Goal: Check status: Check status

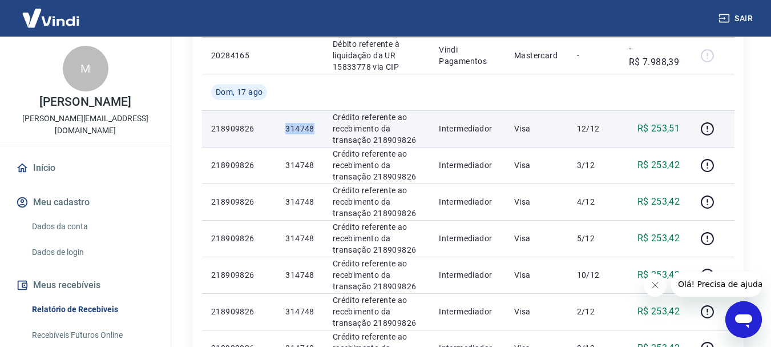
drag, startPoint x: 286, startPoint y: 130, endPoint x: 319, endPoint y: 127, distance: 32.7
click at [319, 127] on td "314748" at bounding box center [299, 128] width 47 height 37
copy p "314748"
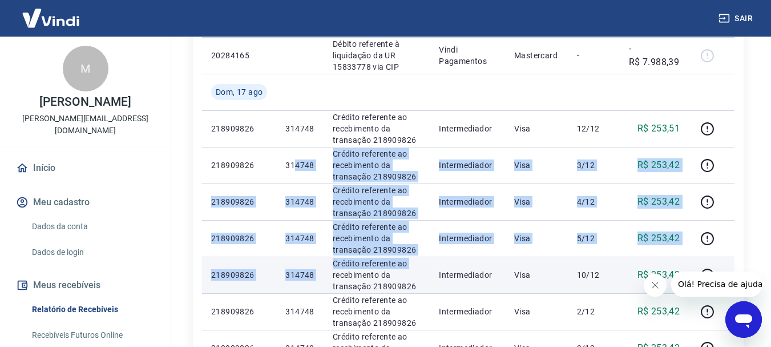
drag, startPoint x: 298, startPoint y: 167, endPoint x: 323, endPoint y: 277, distance: 113.2
click at [323, 277] on tbody "[DATE] 20297475 Débito referente à liquidação da UR 15847077 via CIP Vindi Paga…" at bounding box center [468, 311] width 533 height 841
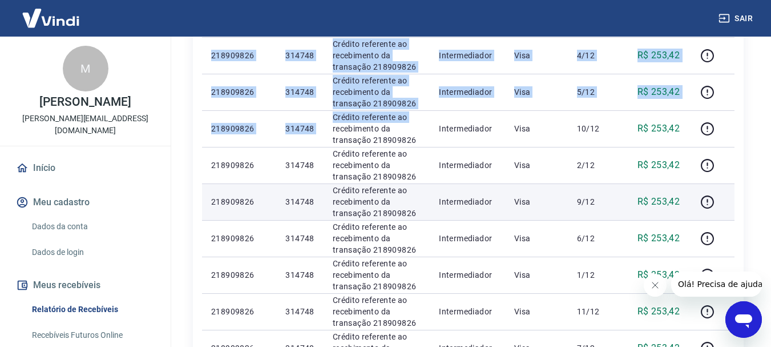
scroll to position [514, 0]
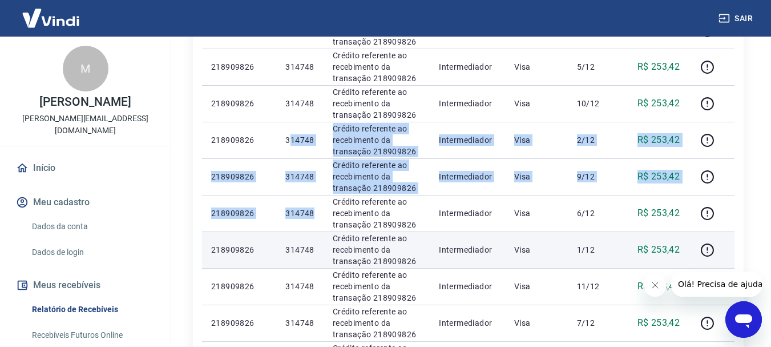
drag, startPoint x: 293, startPoint y: 140, endPoint x: 311, endPoint y: 256, distance: 116.7
click at [311, 256] on tbody "[DATE] 20297475 Débito referente à liquidação da UR 15847077 via CIP Vindi Paga…" at bounding box center [468, 140] width 533 height 841
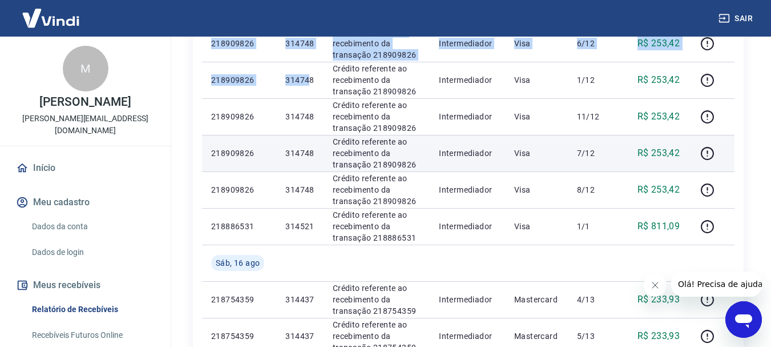
scroll to position [685, 0]
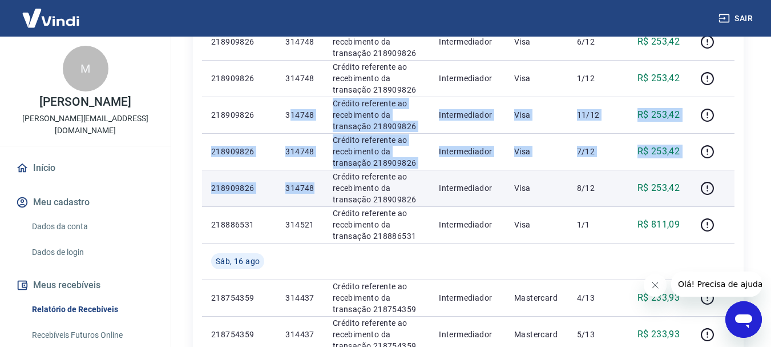
drag, startPoint x: 289, startPoint y: 112, endPoint x: 317, endPoint y: 198, distance: 90.1
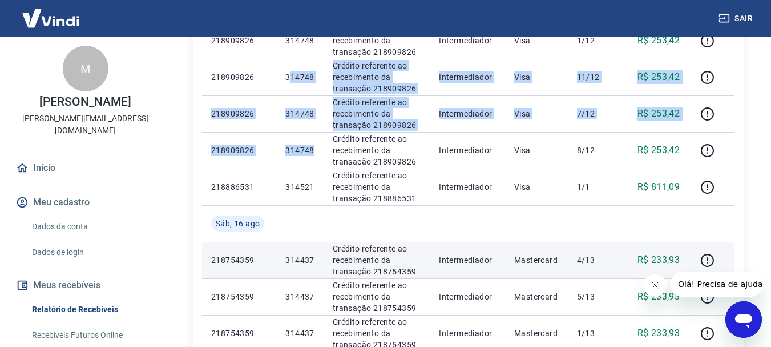
scroll to position [742, 0]
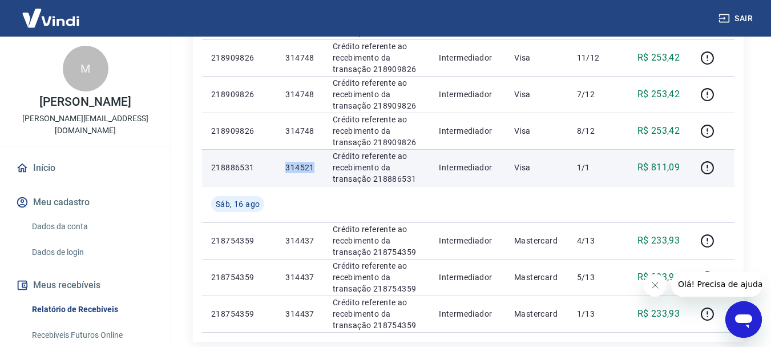
drag, startPoint x: 277, startPoint y: 170, endPoint x: 315, endPoint y: 168, distance: 38.3
click at [315, 168] on td "314521" at bounding box center [299, 167] width 47 height 37
copy p "314521"
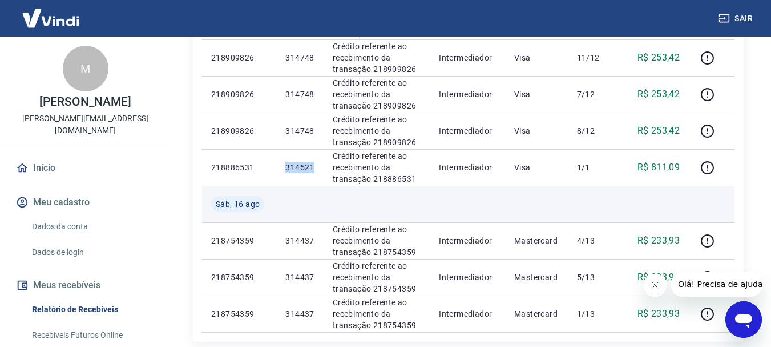
copy p "314521"
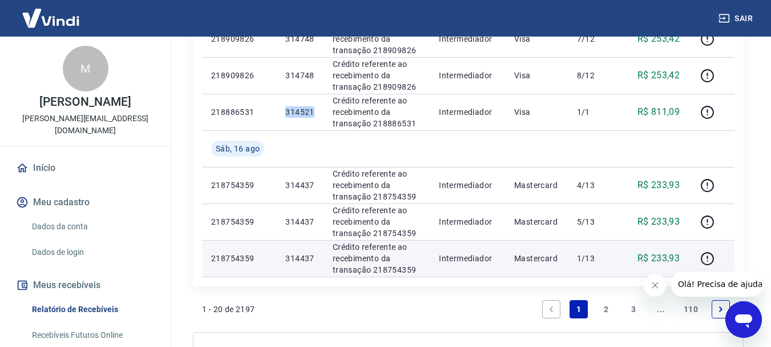
scroll to position [857, 0]
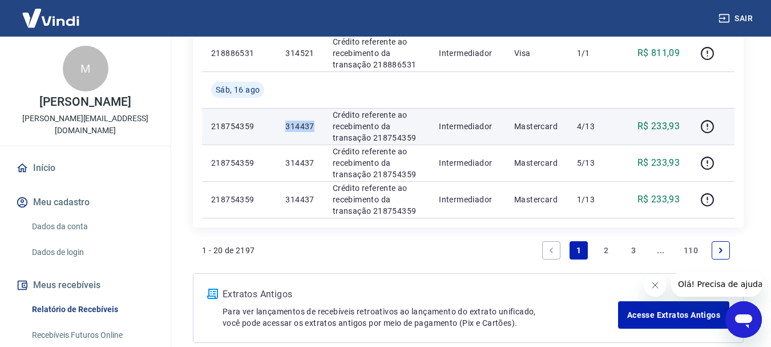
drag, startPoint x: 286, startPoint y: 121, endPoint x: 318, endPoint y: 127, distance: 33.1
click at [318, 127] on td "314437" at bounding box center [299, 126] width 47 height 37
copy p "314437"
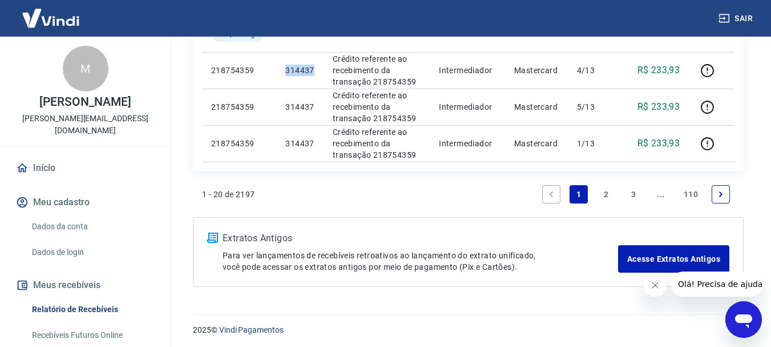
scroll to position [914, 0]
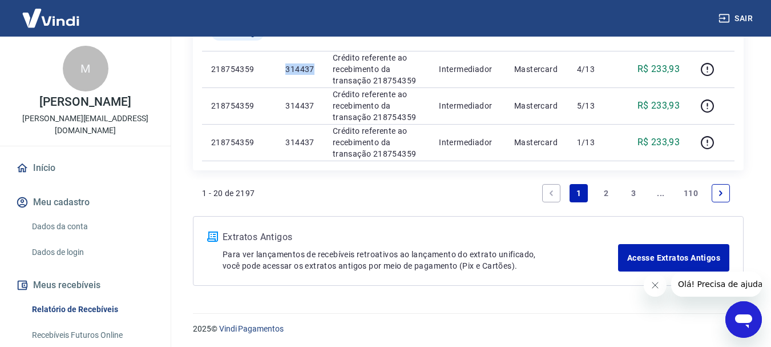
click at [604, 194] on link "2" at bounding box center [606, 193] width 18 height 18
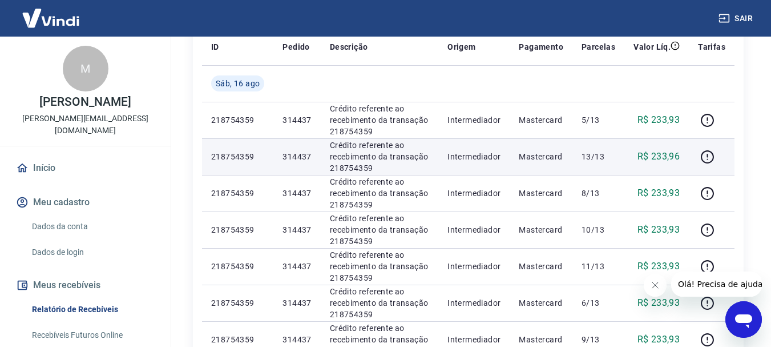
scroll to position [171, 0]
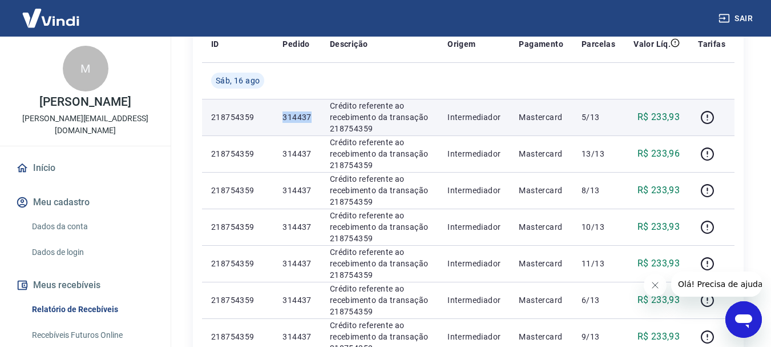
drag, startPoint x: 276, startPoint y: 114, endPoint x: 314, endPoint y: 118, distance: 38.5
click at [314, 118] on td "314437" at bounding box center [297, 117] width 47 height 37
copy p "314437"
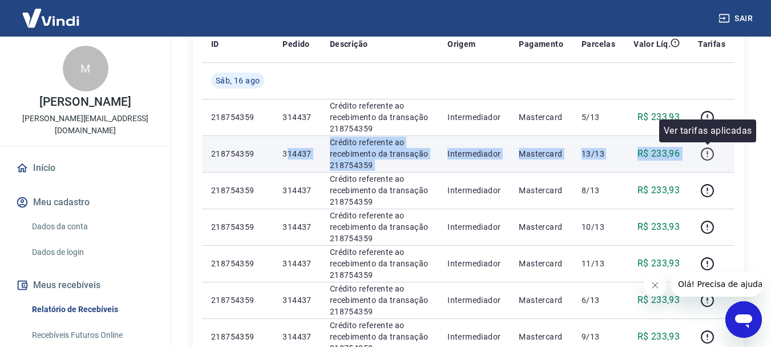
drag, startPoint x: 288, startPoint y: 149, endPoint x: 710, endPoint y: 156, distance: 422.1
click at [710, 156] on tr "218754359 314437 Crédito referente ao recebimento da transação 218754359 Interm…" at bounding box center [468, 153] width 533 height 37
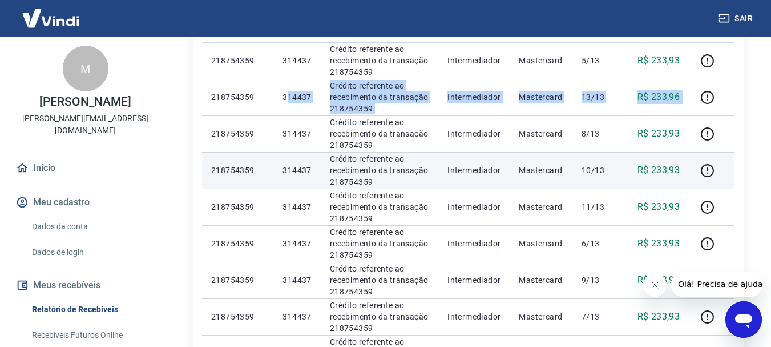
scroll to position [228, 0]
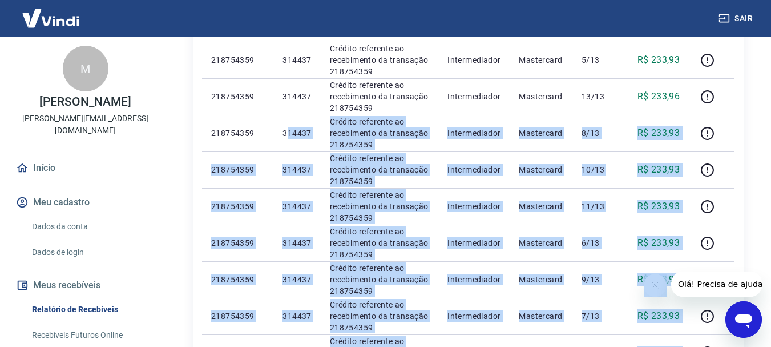
drag, startPoint x: 288, startPoint y: 132, endPoint x: 669, endPoint y: 278, distance: 408.0
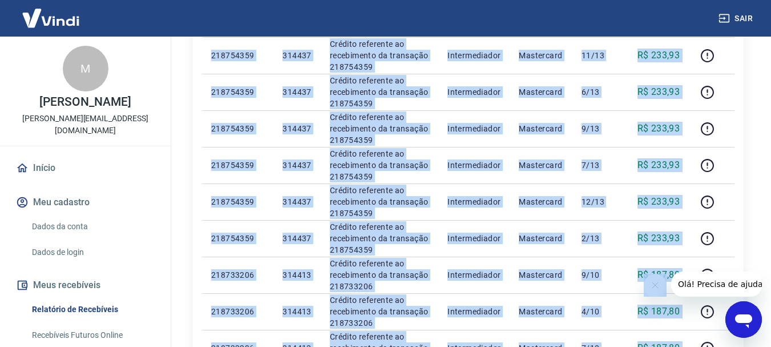
scroll to position [400, 0]
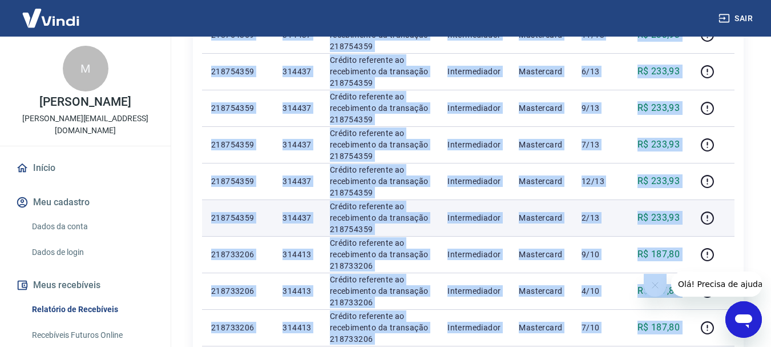
click at [311, 230] on td "314437" at bounding box center [297, 217] width 47 height 37
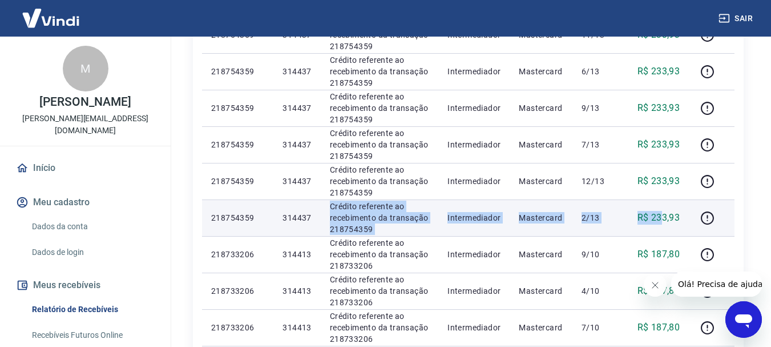
drag, startPoint x: 312, startPoint y: 218, endPoint x: 663, endPoint y: 214, distance: 350.6
click at [663, 214] on tr "218754359 314437 Crédito referente ao recebimento da transação 218754359 Interm…" at bounding box center [468, 217] width 533 height 37
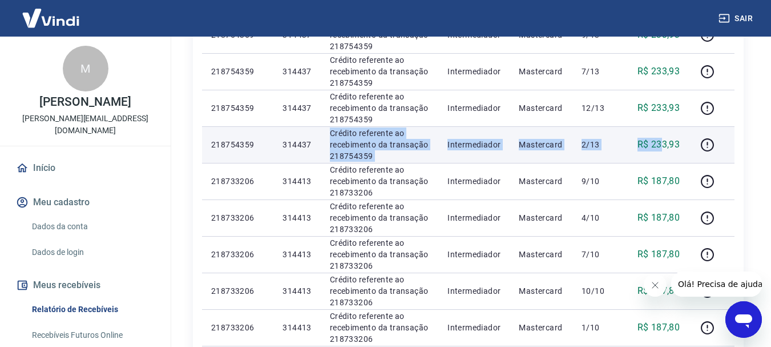
scroll to position [514, 0]
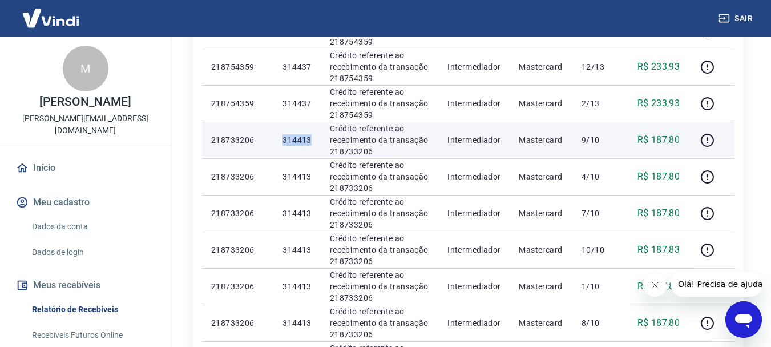
drag, startPoint x: 283, startPoint y: 140, endPoint x: 313, endPoint y: 140, distance: 30.3
click at [313, 140] on td "314413" at bounding box center [297, 140] width 47 height 37
copy p "314413"
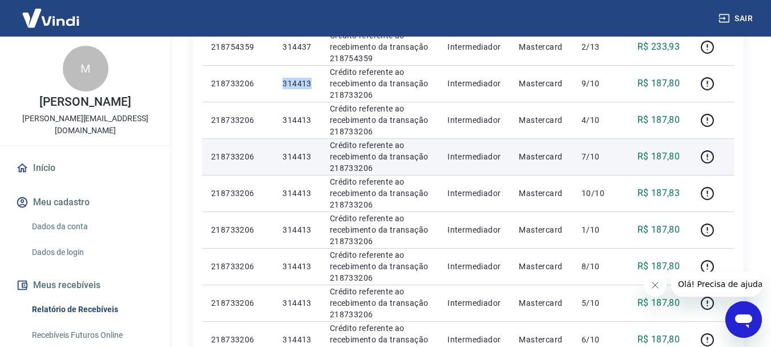
scroll to position [571, 0]
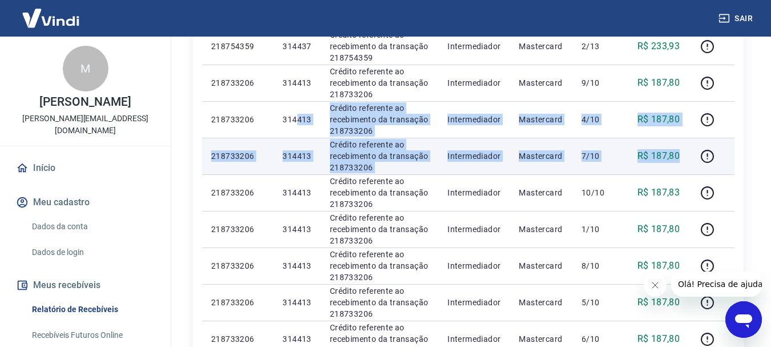
drag, startPoint x: 298, startPoint y: 120, endPoint x: 686, endPoint y: 142, distance: 388.9
click at [686, 142] on tbody "[DATE] 218754359 314437 Crédito referente ao recebimento da transação 218754359…" at bounding box center [468, 46] width 533 height 767
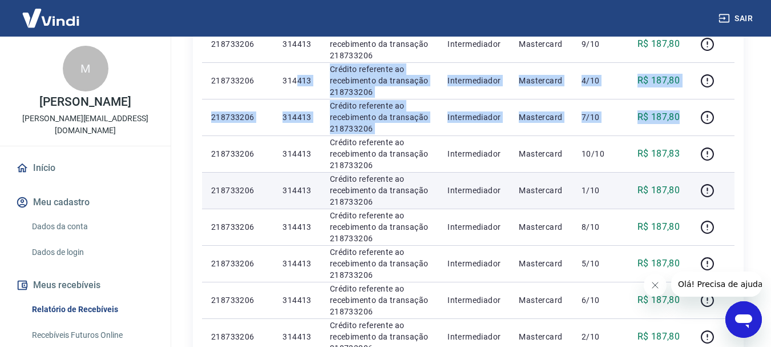
scroll to position [628, 0]
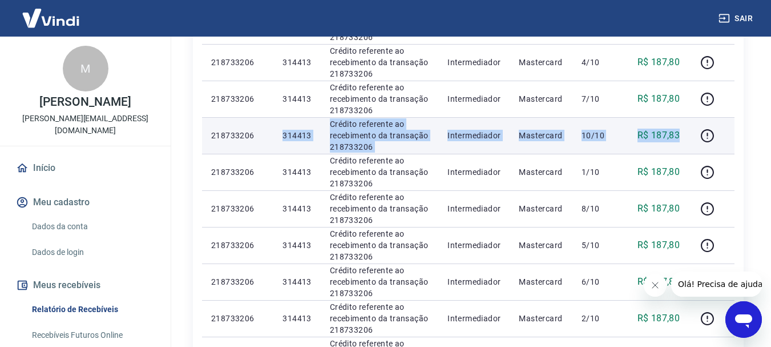
drag, startPoint x: 285, startPoint y: 135, endPoint x: 682, endPoint y: 143, distance: 397.5
click at [682, 143] on tr "218733206 314413 Crédito referente ao recebimento da transação 218733206 Interm…" at bounding box center [468, 135] width 533 height 37
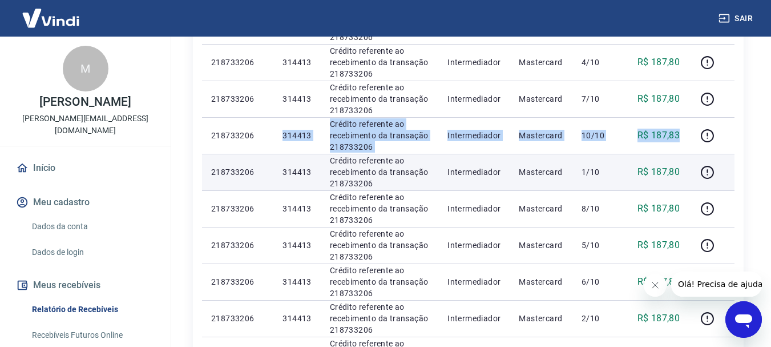
scroll to position [685, 0]
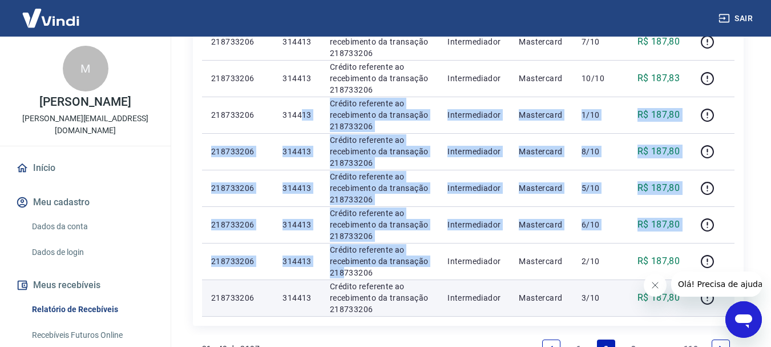
drag, startPoint x: 299, startPoint y: 112, endPoint x: 368, endPoint y: 283, distance: 184.5
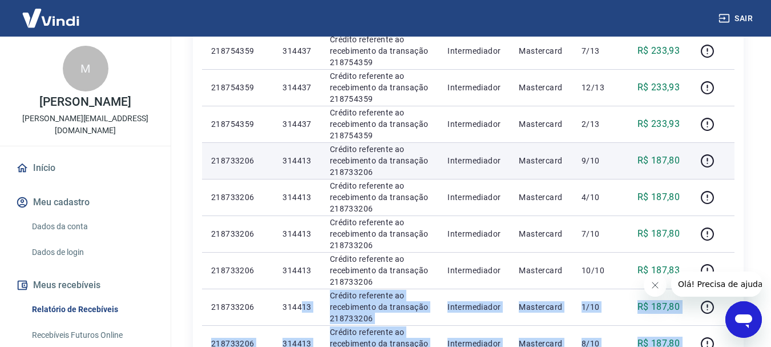
scroll to position [514, 0]
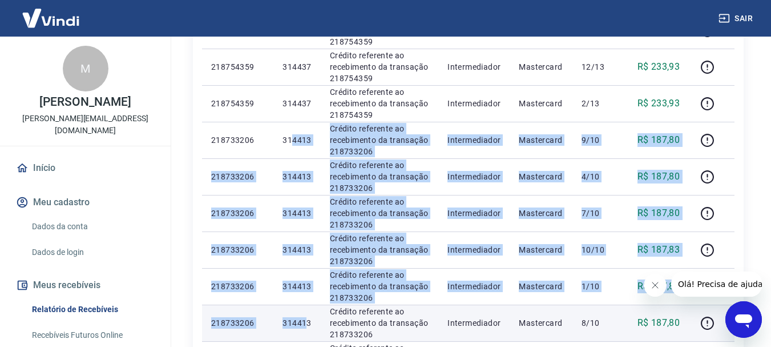
drag, startPoint x: 311, startPoint y: 150, endPoint x: 307, endPoint y: 312, distance: 162.8
click at [307, 312] on tbody "[DATE] 218754359 314437 Crédito referente ao recebimento da transação 218754359…" at bounding box center [468, 103] width 533 height 767
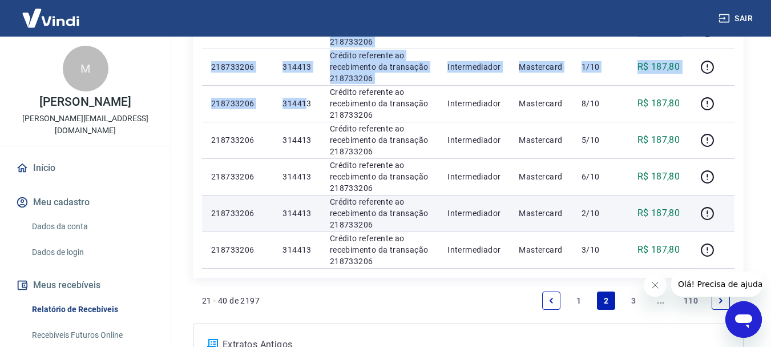
scroll to position [742, 0]
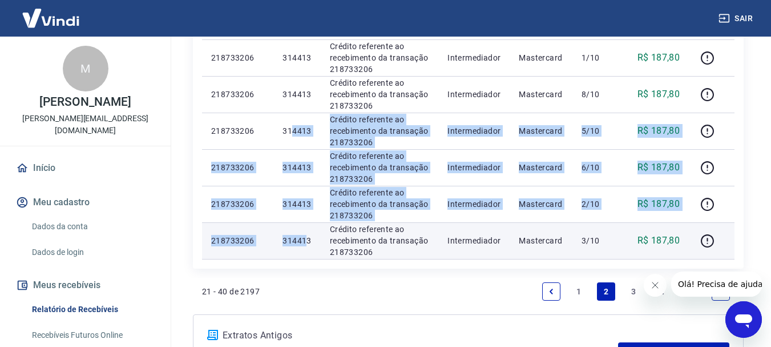
drag, startPoint x: 291, startPoint y: 130, endPoint x: 323, endPoint y: 250, distance: 124.3
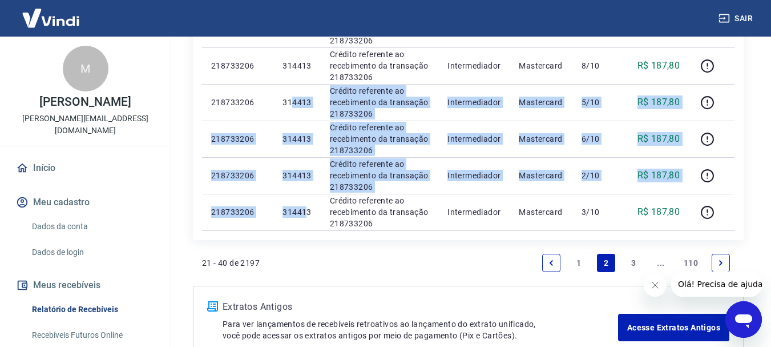
scroll to position [799, 0]
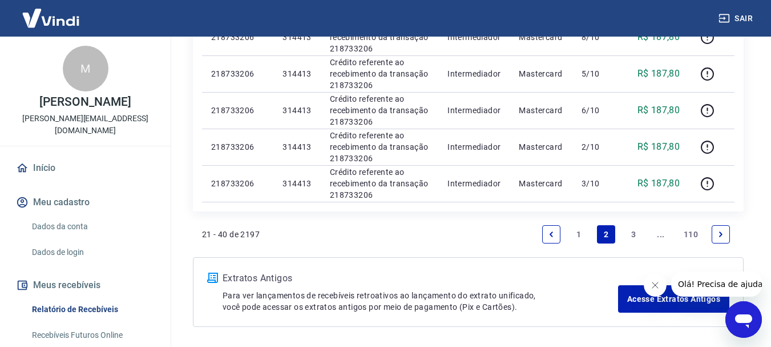
click at [638, 232] on link "3" at bounding box center [634, 234] width 18 height 18
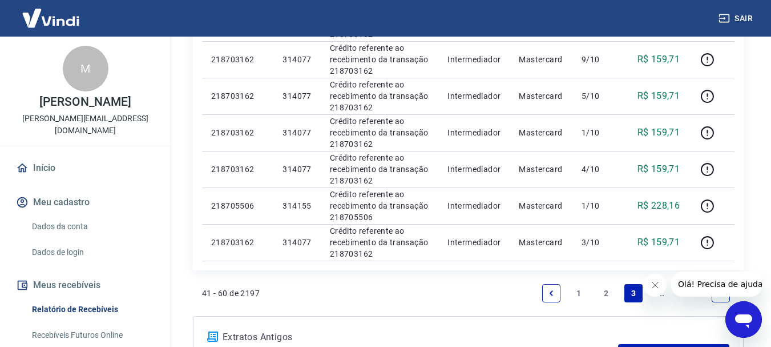
scroll to position [799, 0]
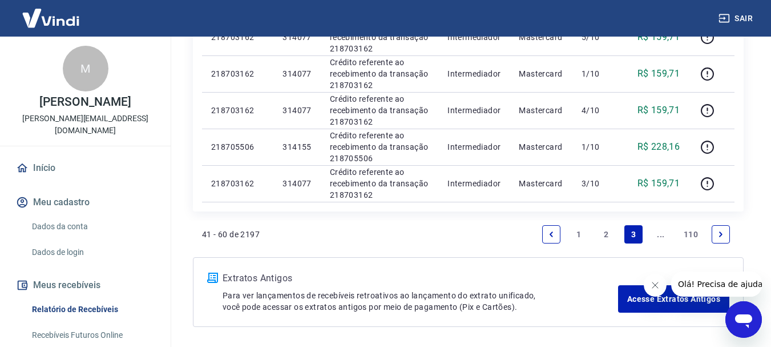
click at [604, 235] on link "2" at bounding box center [606, 234] width 18 height 18
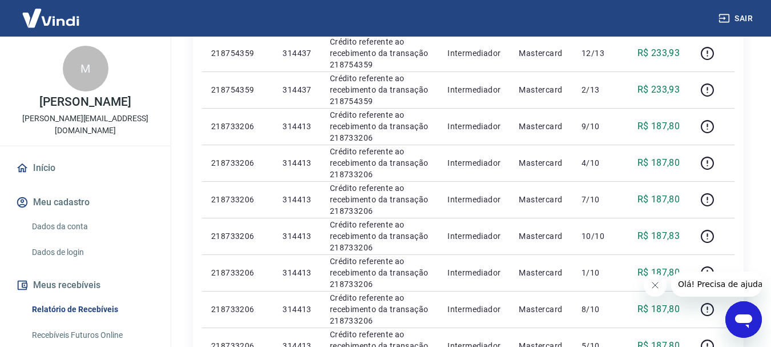
scroll to position [571, 0]
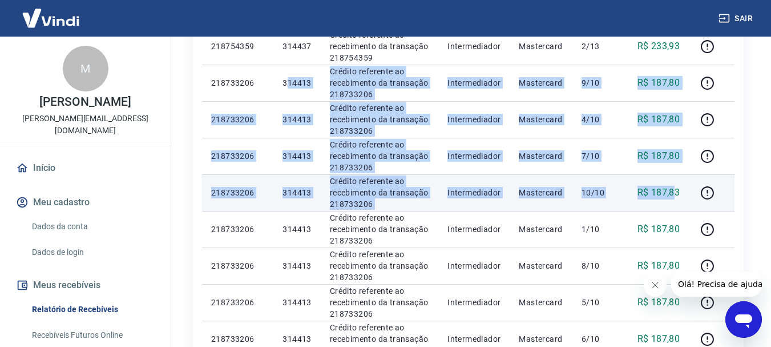
drag, startPoint x: 289, startPoint y: 81, endPoint x: 676, endPoint y: 203, distance: 405.3
click at [676, 203] on tbody "[DATE] 218754359 314437 Crédito referente ao recebimento da transação 218754359…" at bounding box center [468, 46] width 533 height 767
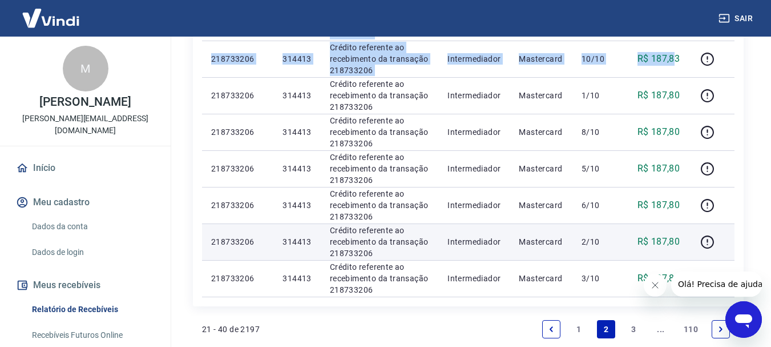
scroll to position [685, 0]
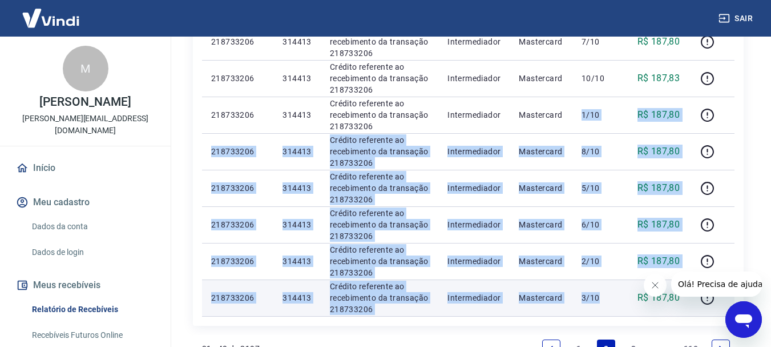
drag, startPoint x: 585, startPoint y: 109, endPoint x: 610, endPoint y: 302, distance: 194.0
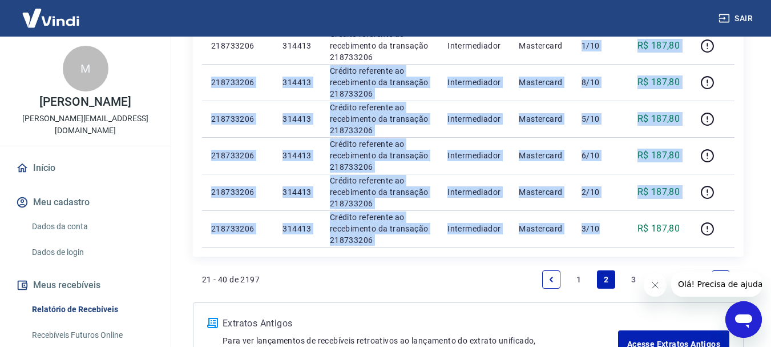
scroll to position [799, 0]
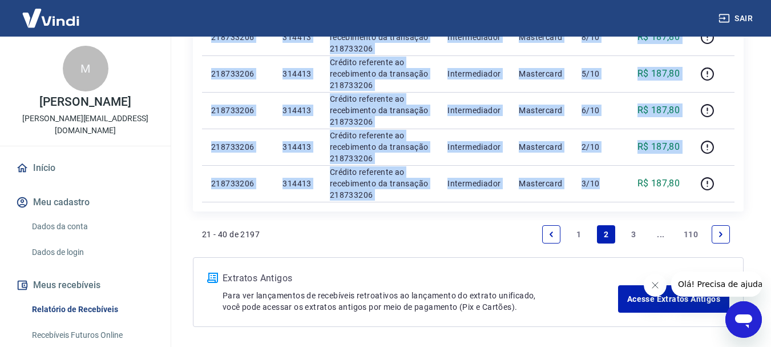
click at [638, 231] on link "3" at bounding box center [634, 234] width 18 height 18
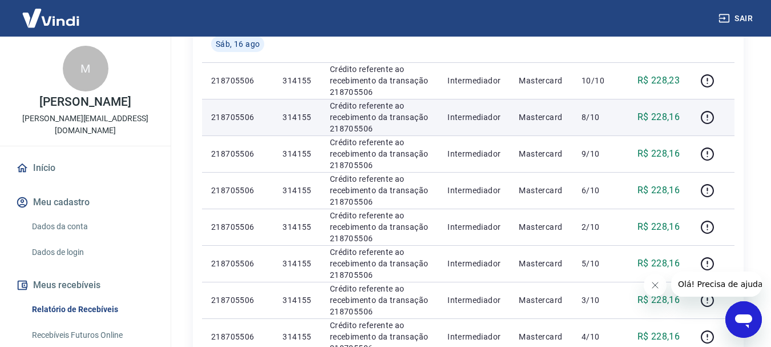
scroll to position [171, 0]
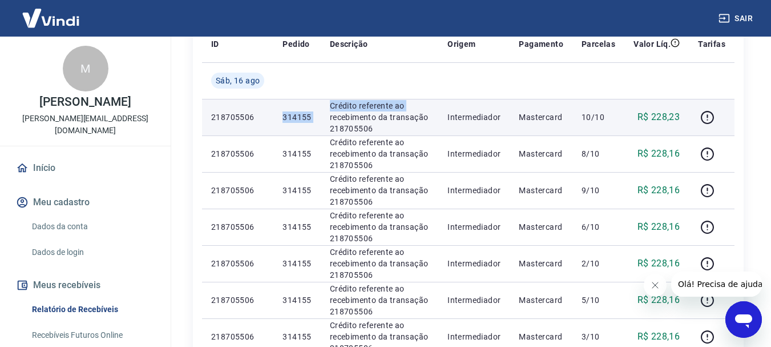
drag, startPoint x: 279, startPoint y: 116, endPoint x: 320, endPoint y: 116, distance: 41.1
click at [320, 116] on tr "218705506 314155 Crédito referente ao recebimento da transação 218705506 Interm…" at bounding box center [468, 117] width 533 height 37
click at [276, 124] on td "314155" at bounding box center [297, 117] width 47 height 37
drag, startPoint x: 278, startPoint y: 119, endPoint x: 317, endPoint y: 122, distance: 38.9
click at [317, 122] on td "314155" at bounding box center [297, 117] width 47 height 37
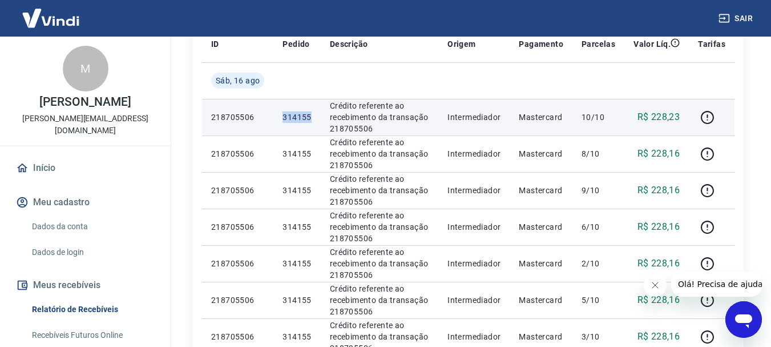
copy p "314155"
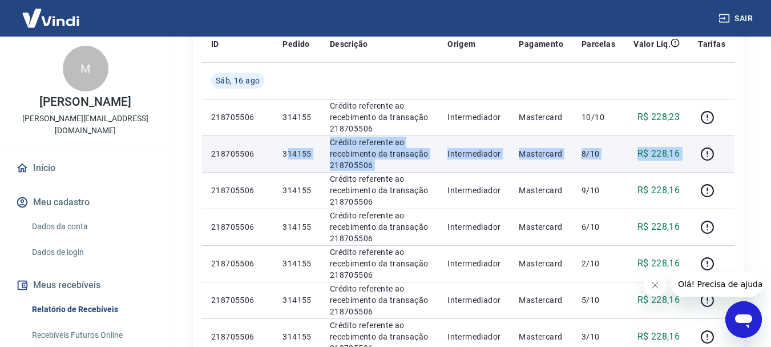
drag, startPoint x: 295, startPoint y: 147, endPoint x: 691, endPoint y: 162, distance: 396.6
click at [691, 162] on tr "218705506 314155 Crédito referente ao recebimento da transação 218705506 Interm…" at bounding box center [468, 153] width 533 height 37
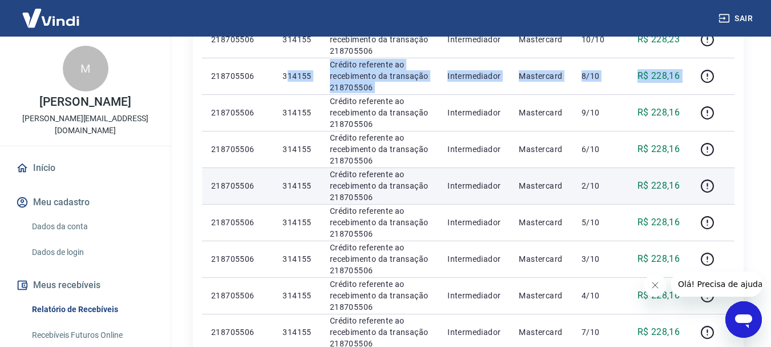
scroll to position [286, 0]
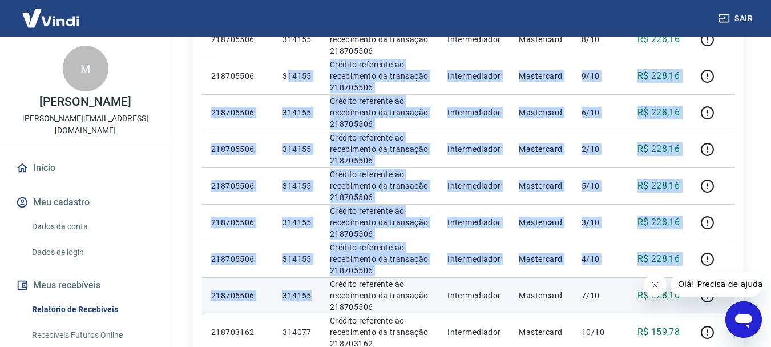
drag, startPoint x: 286, startPoint y: 75, endPoint x: 317, endPoint y: 296, distance: 222.6
click at [317, 296] on tbody "[DATE] 218705506 314155 Crédito referente ao recebimento da transação 218705506…" at bounding box center [468, 331] width 533 height 767
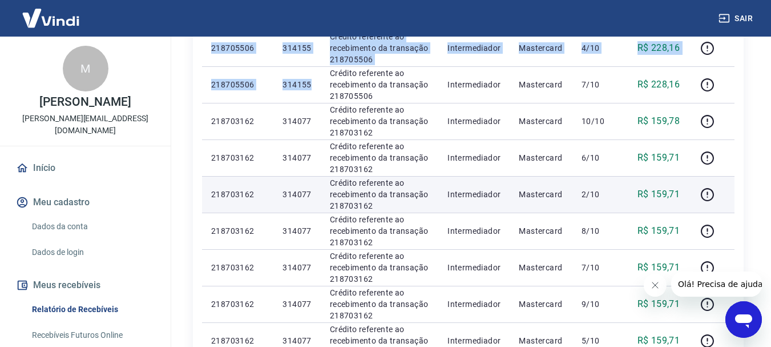
scroll to position [514, 0]
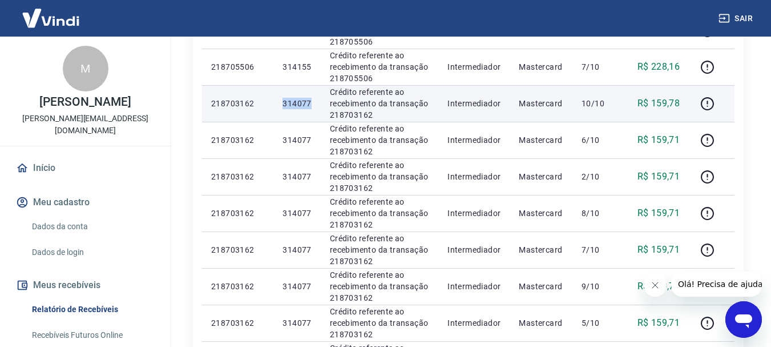
drag, startPoint x: 303, startPoint y: 106, endPoint x: 311, endPoint y: 106, distance: 8.0
click at [311, 106] on td "314077" at bounding box center [297, 103] width 47 height 37
copy p "314077"
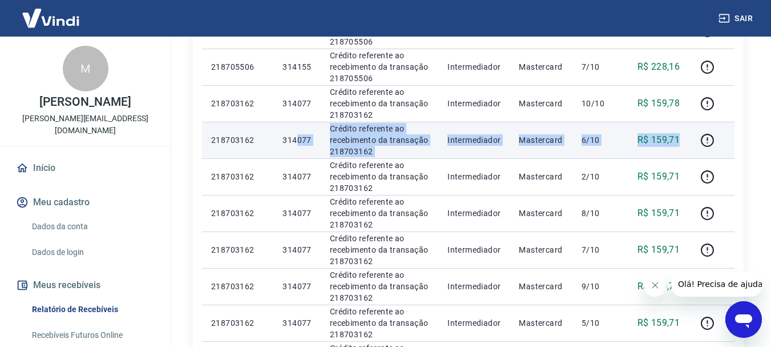
drag, startPoint x: 295, startPoint y: 144, endPoint x: 686, endPoint y: 139, distance: 390.6
click at [686, 139] on tr "218703162 314077 Crédito referente ao recebimento da transação 218703162 Interm…" at bounding box center [468, 140] width 533 height 37
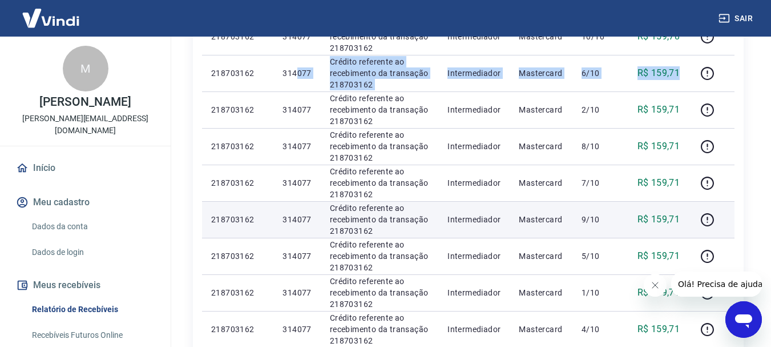
scroll to position [571, 0]
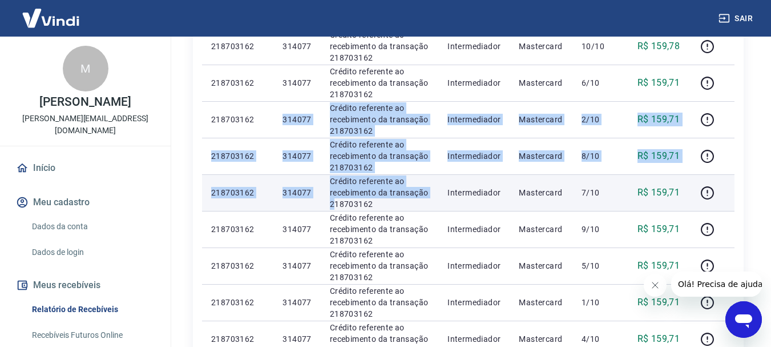
drag, startPoint x: 283, startPoint y: 119, endPoint x: 333, endPoint y: 199, distance: 94.4
click at [333, 199] on tbody "[DATE] 218705506 314155 Crédito referente ao recebimento da transação 218705506…" at bounding box center [468, 46] width 533 height 767
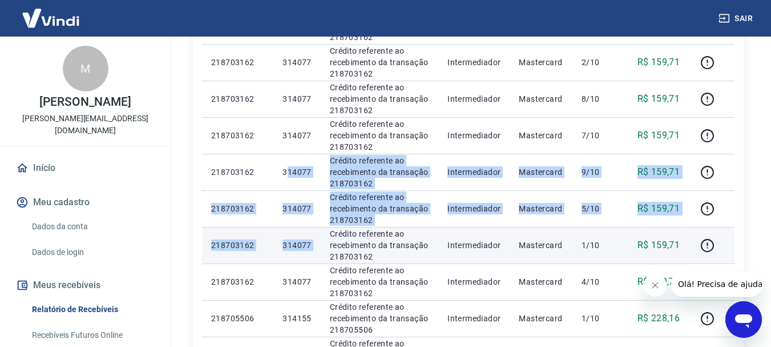
drag, startPoint x: 289, startPoint y: 174, endPoint x: 325, endPoint y: 237, distance: 72.4
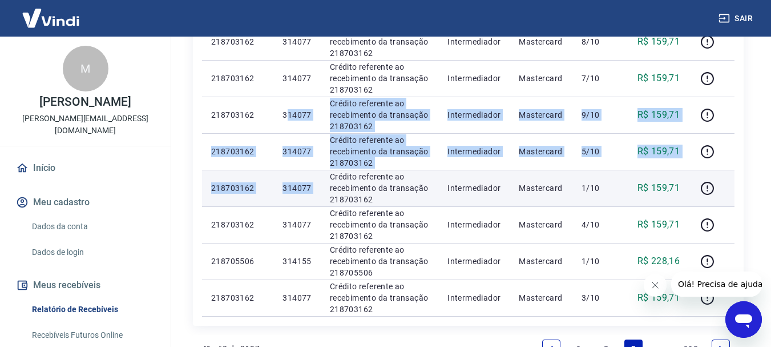
scroll to position [742, 0]
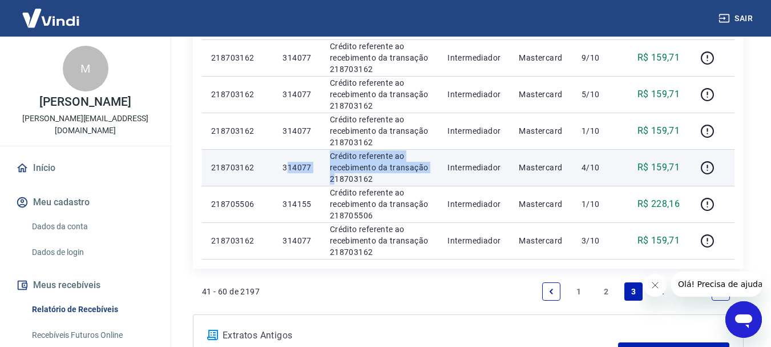
drag, startPoint x: 288, startPoint y: 168, endPoint x: 333, endPoint y: 177, distance: 46.6
click at [333, 177] on tr "218703162 314077 Crédito referente ao recebimento da transação 218703162 Interm…" at bounding box center [468, 167] width 533 height 37
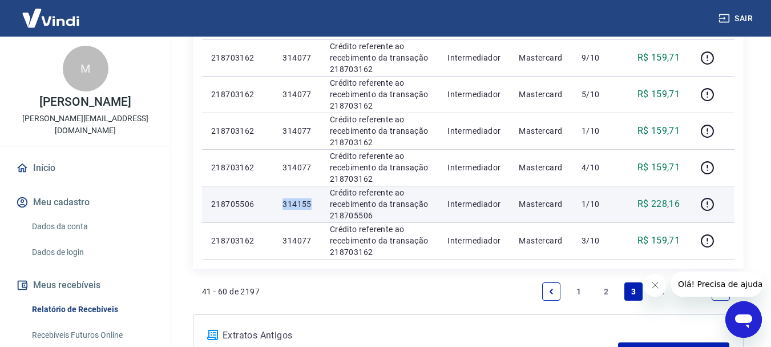
drag, startPoint x: 280, startPoint y: 204, endPoint x: 316, endPoint y: 203, distance: 36.0
click at [316, 203] on td "314155" at bounding box center [297, 204] width 47 height 37
copy p "314155"
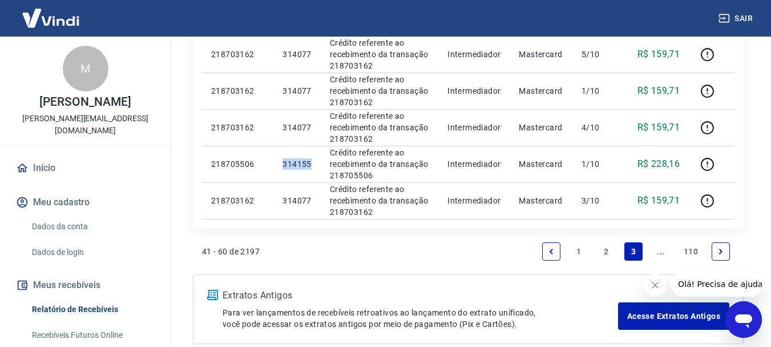
scroll to position [799, 0]
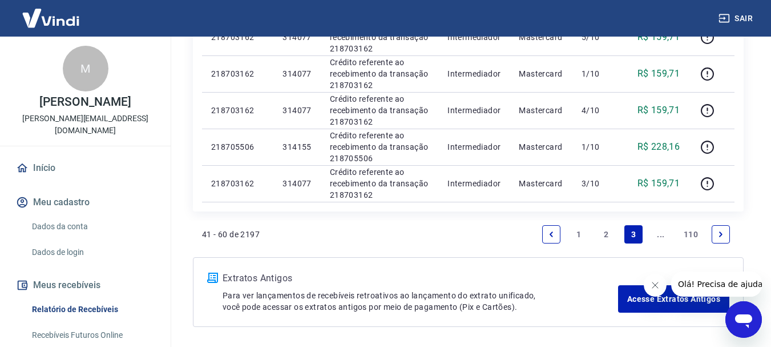
click at [652, 235] on link "..." at bounding box center [661, 234] width 18 height 18
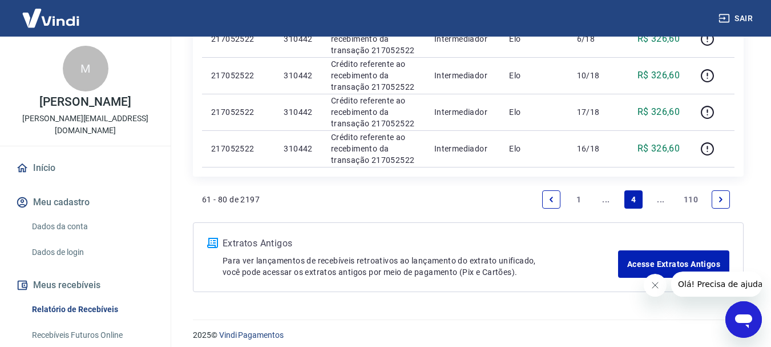
scroll to position [842, 0]
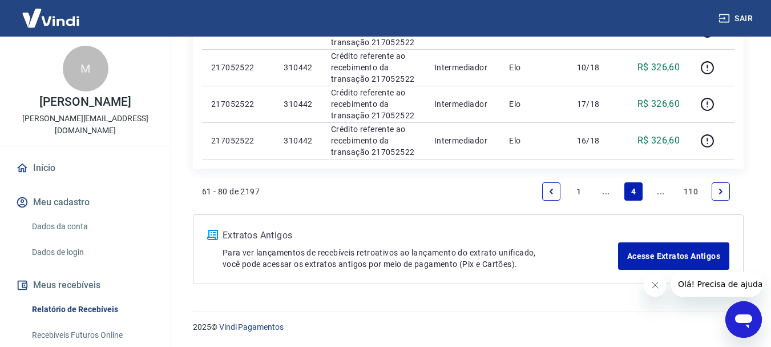
click at [573, 195] on link "1" at bounding box center [579, 191] width 18 height 18
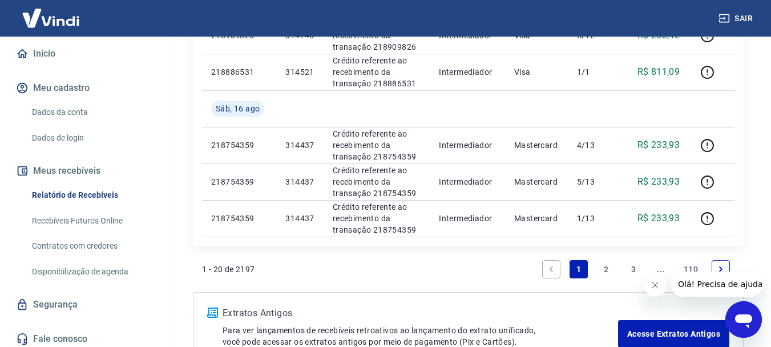
scroll to position [857, 0]
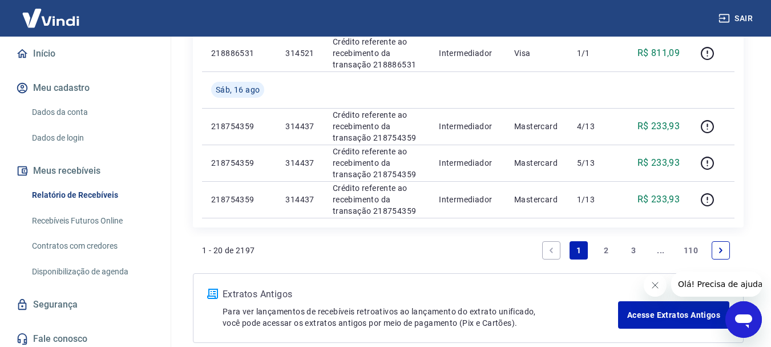
click at [606, 247] on link "2" at bounding box center [606, 250] width 18 height 18
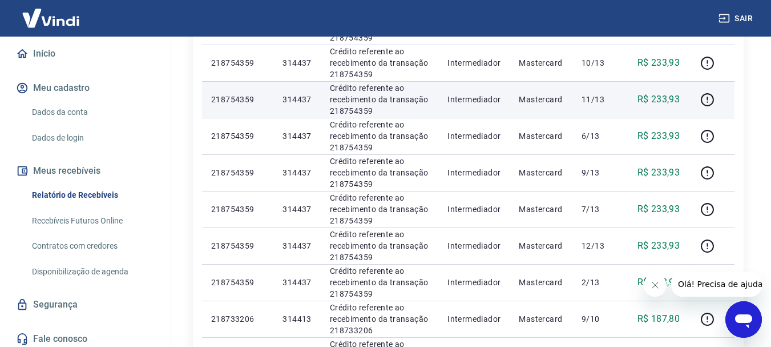
scroll to position [343, 0]
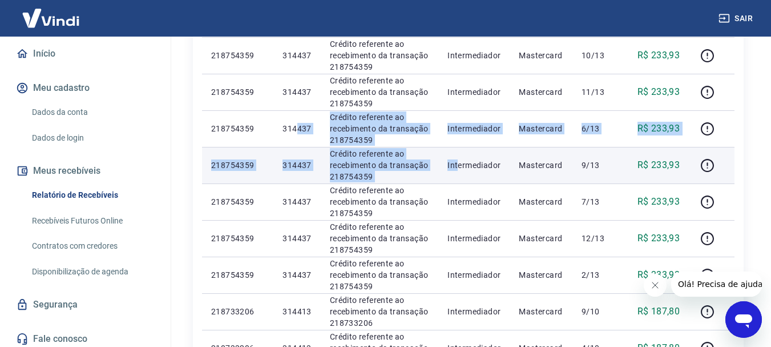
drag, startPoint x: 299, startPoint y: 122, endPoint x: 463, endPoint y: 178, distance: 173.7
click at [463, 178] on tbody "[DATE] 218754359 314437 Crédito referente ao recebimento da transação 218754359…" at bounding box center [468, 274] width 533 height 767
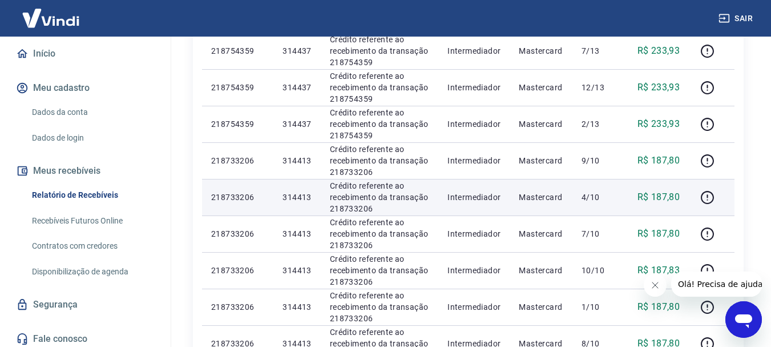
scroll to position [514, 0]
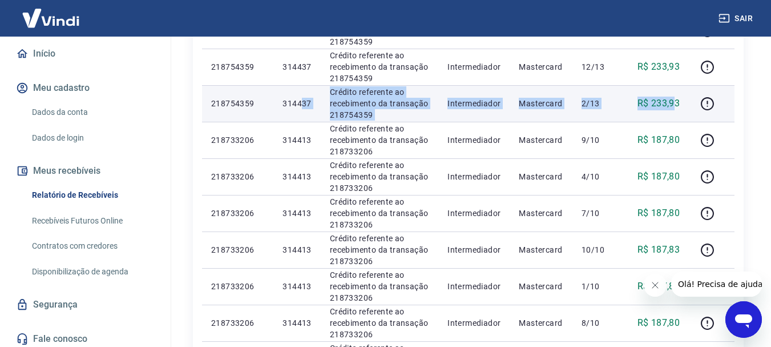
drag, startPoint x: 321, startPoint y: 98, endPoint x: 678, endPoint y: 99, distance: 356.9
click at [678, 99] on tr "218754359 314437 Crédito referente ao recebimento da transação 218754359 Interm…" at bounding box center [468, 103] width 533 height 37
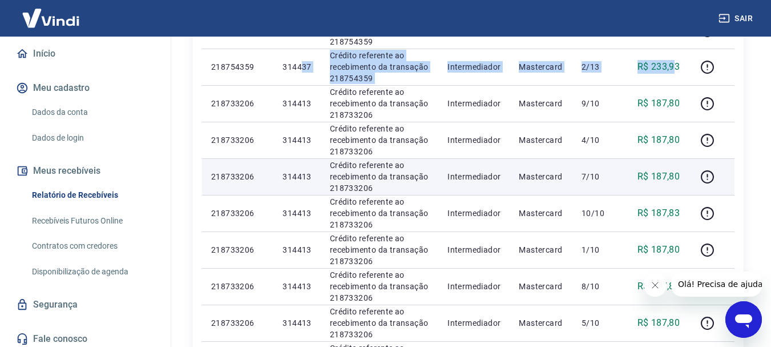
scroll to position [571, 0]
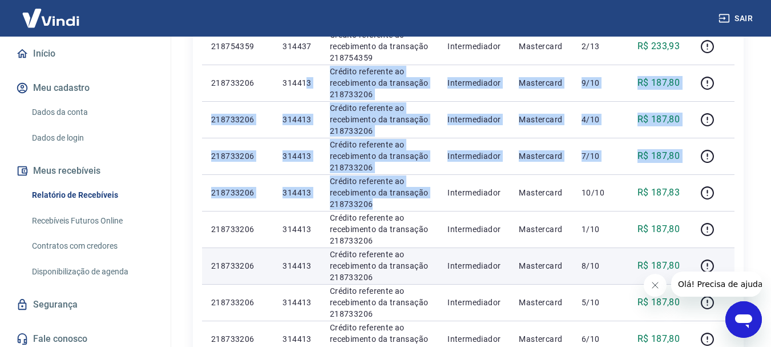
drag, startPoint x: 307, startPoint y: 79, endPoint x: 433, endPoint y: 282, distance: 239.6
click at [431, 280] on tbody "[DATE] 218754359 314437 Crédito referente ao recebimento da transação 218754359…" at bounding box center [468, 46] width 533 height 767
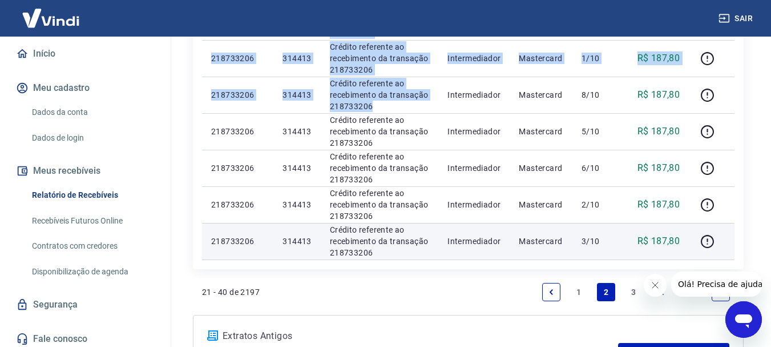
scroll to position [742, 0]
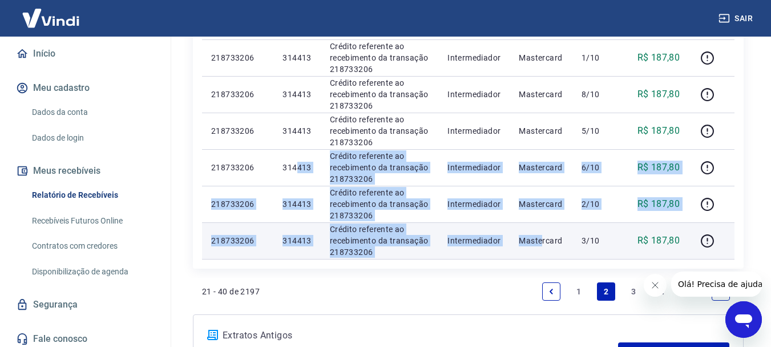
drag, startPoint x: 297, startPoint y: 172, endPoint x: 556, endPoint y: 250, distance: 270.5
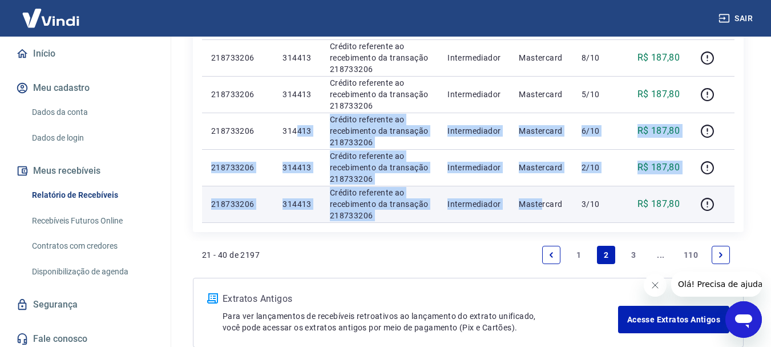
scroll to position [799, 0]
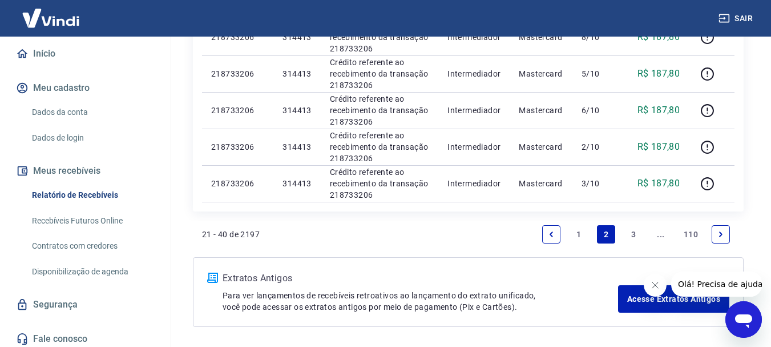
click at [631, 236] on link "3" at bounding box center [634, 234] width 18 height 18
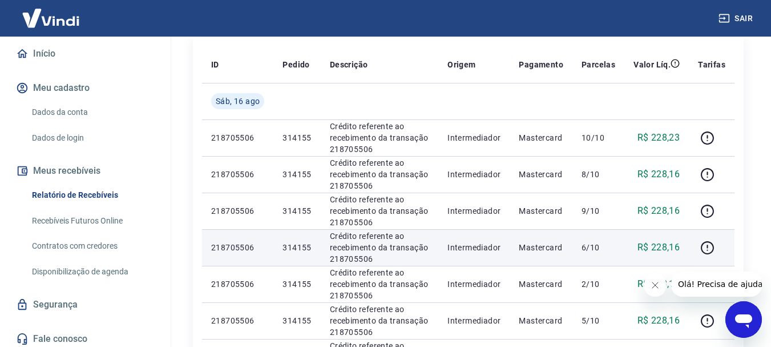
scroll to position [171, 0]
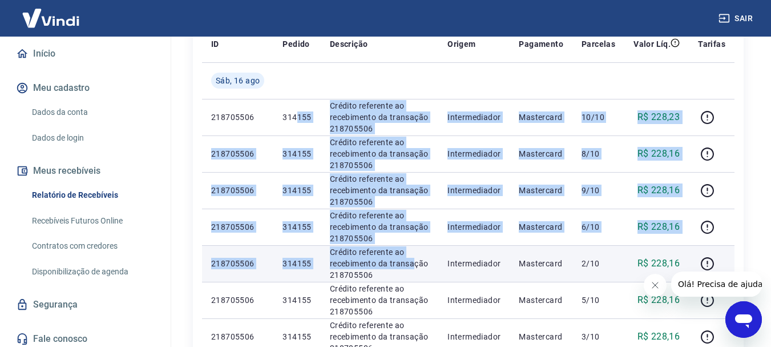
drag, startPoint x: 296, startPoint y: 118, endPoint x: 419, endPoint y: 280, distance: 204.2
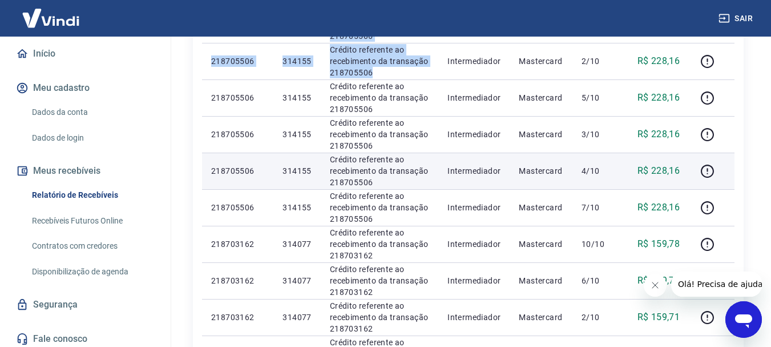
scroll to position [400, 0]
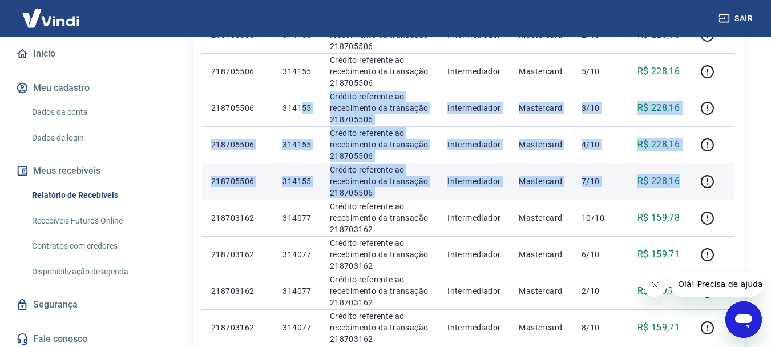
drag, startPoint x: 300, startPoint y: 121, endPoint x: 681, endPoint y: 194, distance: 387.7
click at [681, 194] on tbody "[DATE] 218705506 314155 Crédito referente ao recebimento da transação 218705506…" at bounding box center [468, 217] width 533 height 767
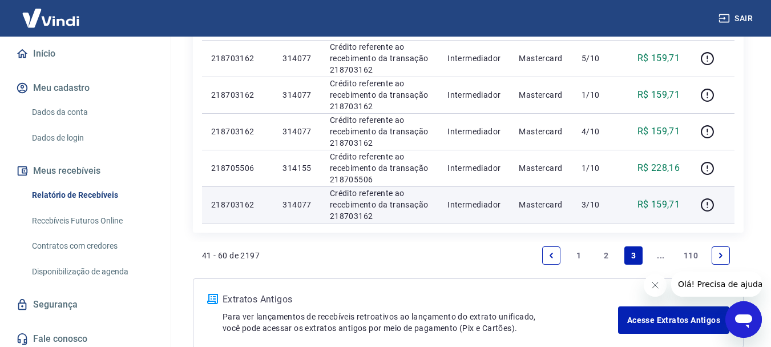
scroll to position [799, 0]
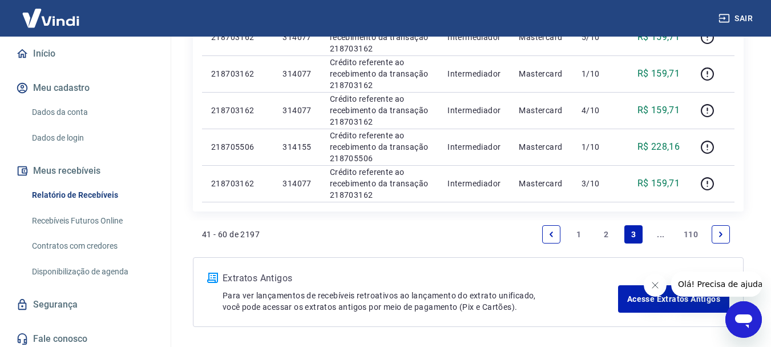
click at [661, 236] on link "..." at bounding box center [661, 234] width 18 height 18
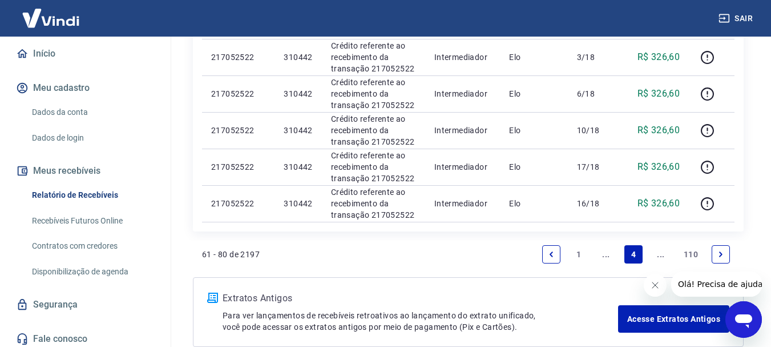
scroll to position [842, 0]
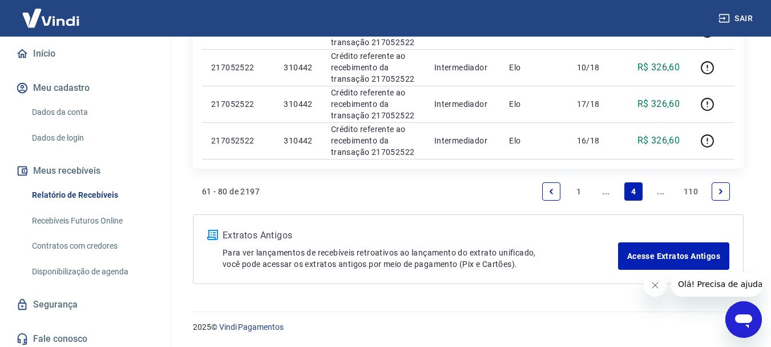
click at [580, 194] on link "1" at bounding box center [579, 191] width 18 height 18
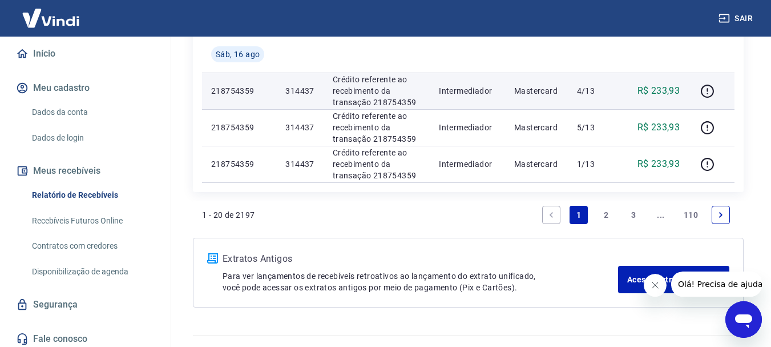
scroll to position [914, 0]
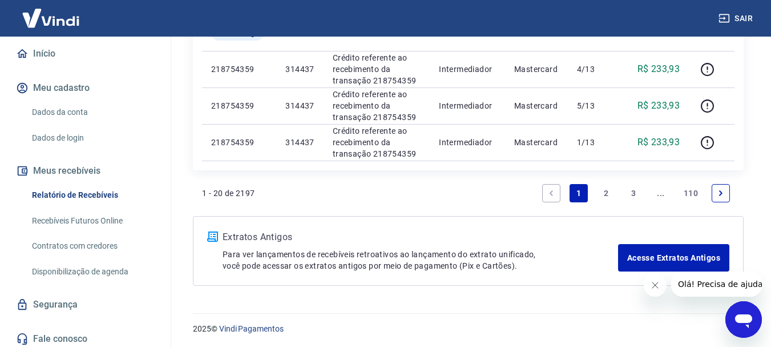
click at [604, 198] on link "2" at bounding box center [606, 193] width 18 height 18
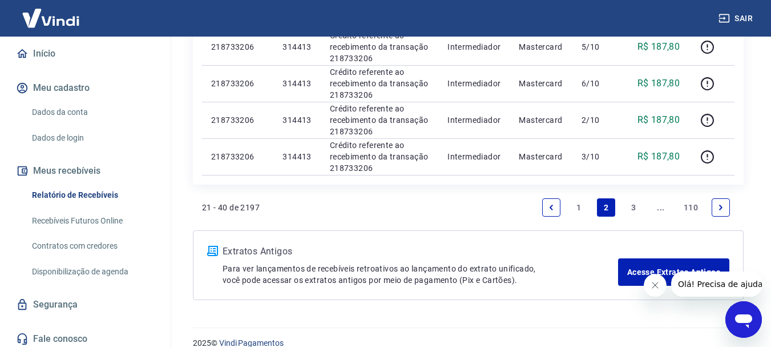
scroll to position [842, 0]
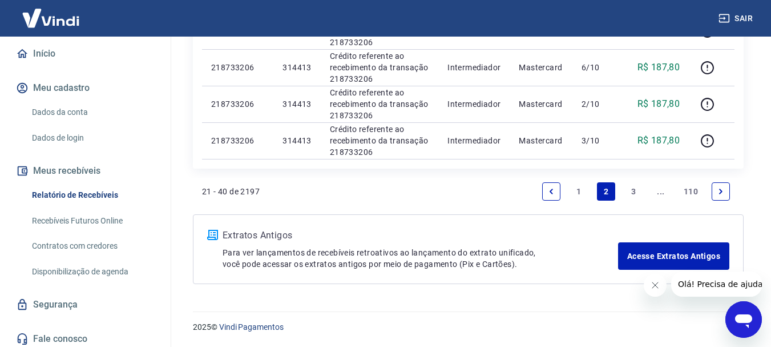
click at [633, 192] on link "3" at bounding box center [634, 191] width 18 height 18
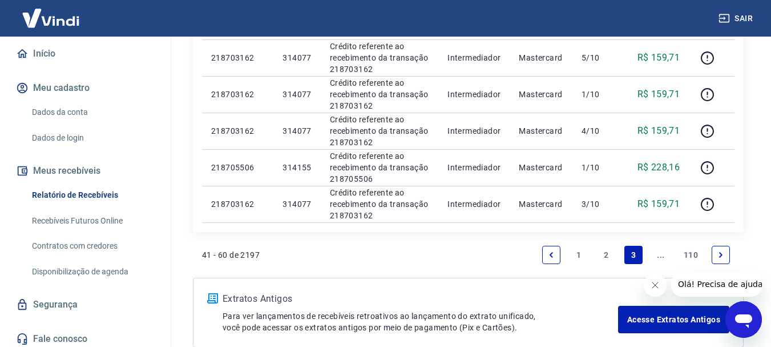
scroll to position [799, 0]
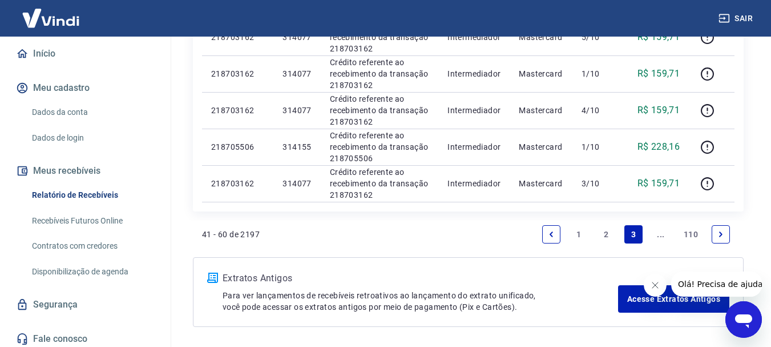
click at [668, 238] on link "..." at bounding box center [661, 234] width 18 height 18
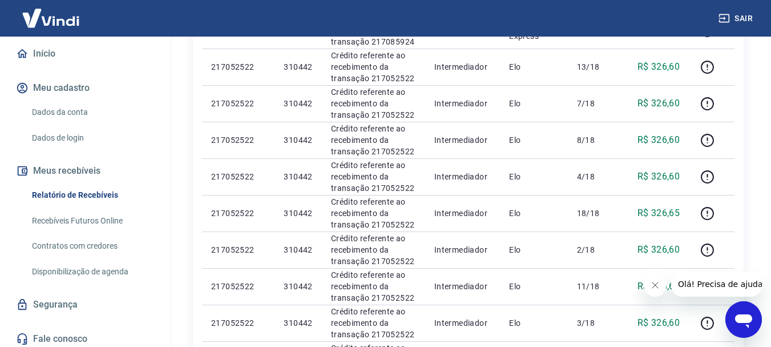
scroll to position [842, 0]
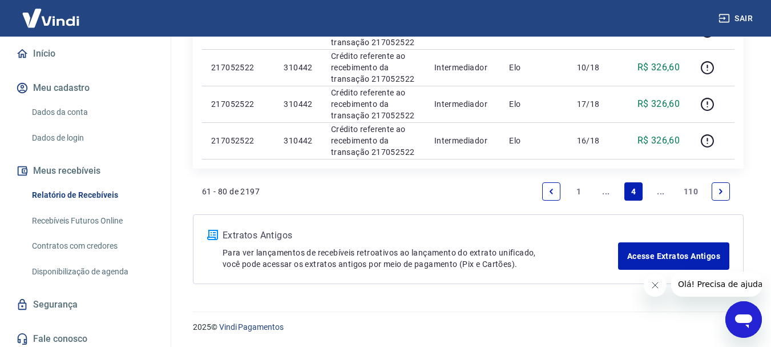
click at [578, 192] on link "1" at bounding box center [579, 191] width 18 height 18
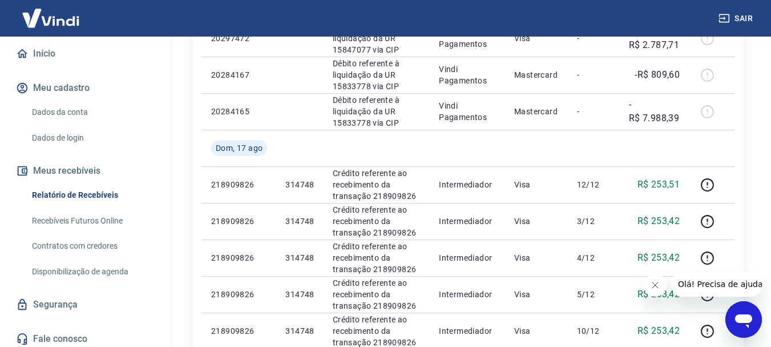
scroll to position [343, 0]
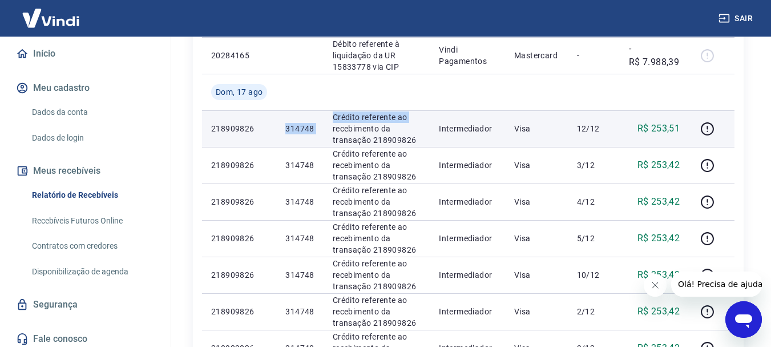
drag, startPoint x: 288, startPoint y: 129, endPoint x: 328, endPoint y: 128, distance: 40.0
click at [328, 128] on tr "218909826 314748 Crédito referente ao recebimento da transação 218909826 Interm…" at bounding box center [468, 128] width 533 height 37
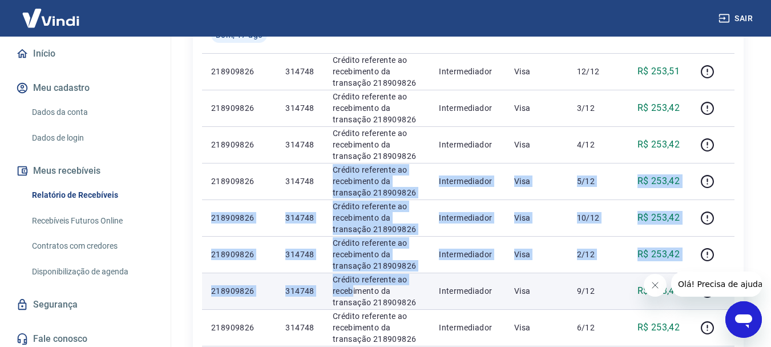
drag, startPoint x: 335, startPoint y: 200, endPoint x: 353, endPoint y: 288, distance: 89.8
click at [353, 288] on tbody "[DATE] 20297475 Débito referente à liquidação da UR 15847077 via CIP Vindi Paga…" at bounding box center [468, 254] width 533 height 841
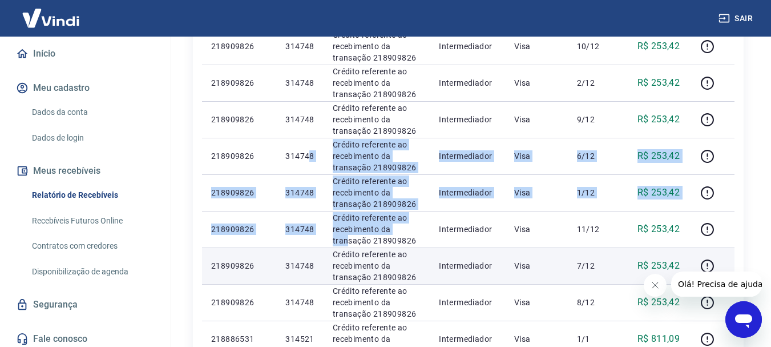
drag, startPoint x: 311, startPoint y: 171, endPoint x: 352, endPoint y: 269, distance: 106.7
click at [352, 267] on tbody "[DATE] 20297475 Débito referente à liquidação da UR 15847077 via CIP Vindi Paga…" at bounding box center [468, 83] width 533 height 841
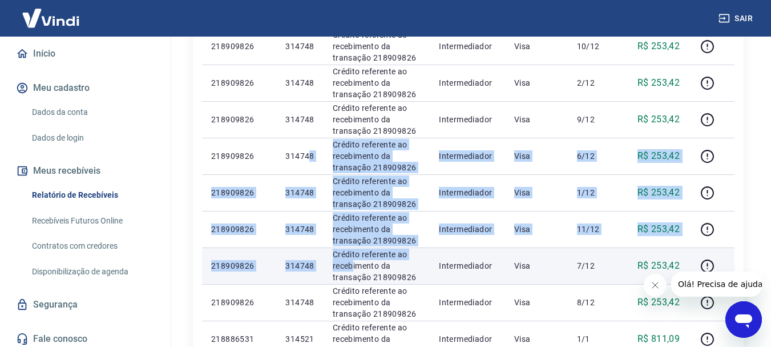
scroll to position [799, 0]
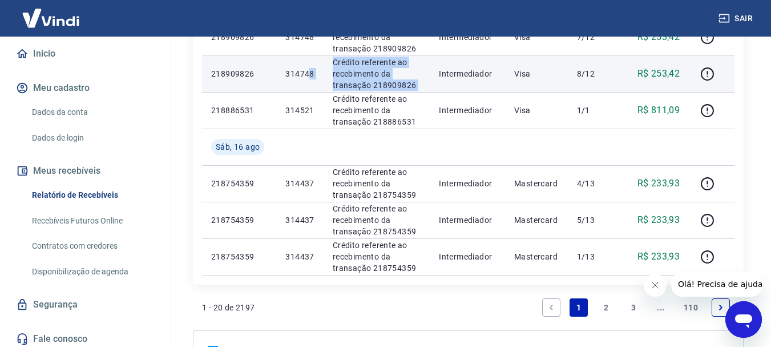
drag, startPoint x: 413, startPoint y: 69, endPoint x: 436, endPoint y: 69, distance: 22.3
click at [436, 69] on tr "218909826 314748 Crédito referente ao recebimento da transação 218909826 Interm…" at bounding box center [468, 73] width 533 height 37
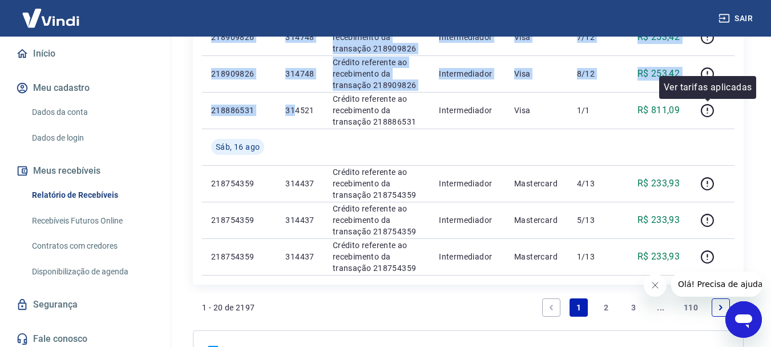
drag, startPoint x: 296, startPoint y: 114, endPoint x: 765, endPoint y: 112, distance: 468.8
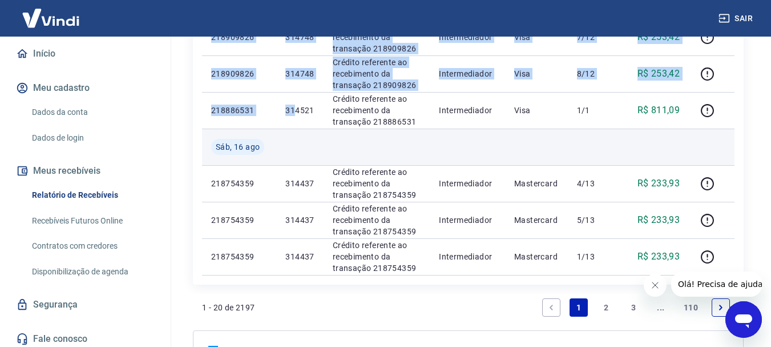
click at [305, 164] on td at bounding box center [299, 146] width 47 height 37
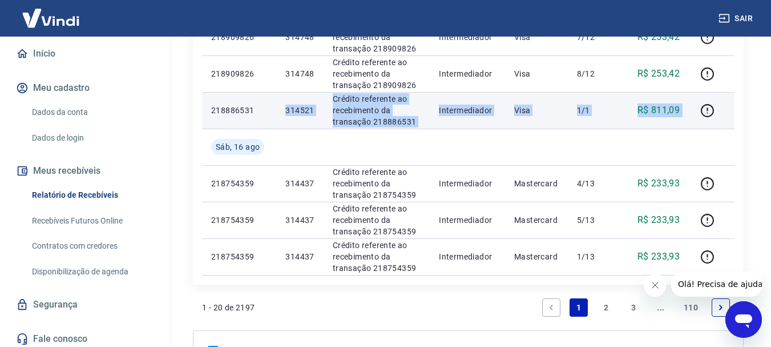
drag, startPoint x: 284, startPoint y: 111, endPoint x: 606, endPoint y: 120, distance: 322.2
click at [731, 110] on tr "218886531 314521 Crédito referente ao recebimento da transação 218886531 Interm…" at bounding box center [468, 110] width 533 height 37
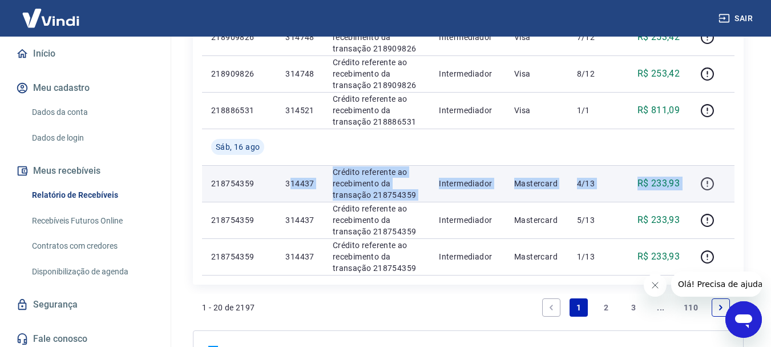
drag, startPoint x: 291, startPoint y: 180, endPoint x: 706, endPoint y: 184, distance: 414.6
click at [706, 184] on tr "218754359 314437 Crédito referente ao recebimento da transação 218754359 Interm…" at bounding box center [468, 183] width 533 height 37
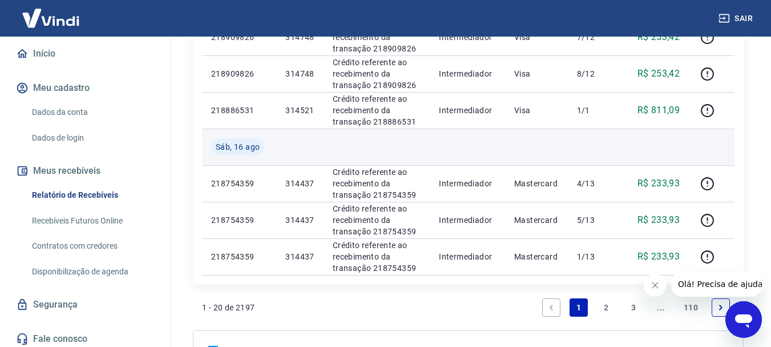
click at [558, 142] on td at bounding box center [536, 146] width 63 height 37
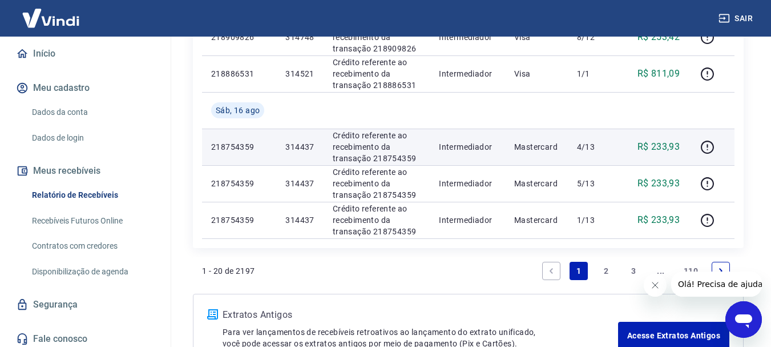
scroll to position [857, 0]
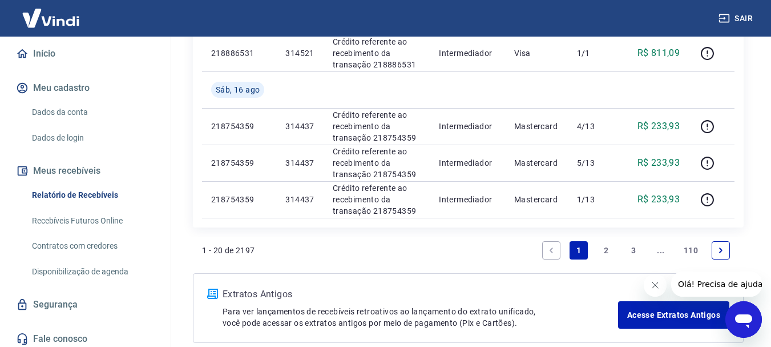
click at [608, 252] on link "2" at bounding box center [606, 250] width 18 height 18
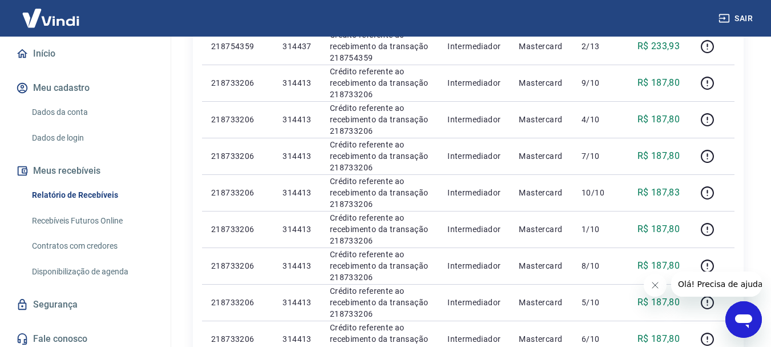
scroll to position [842, 0]
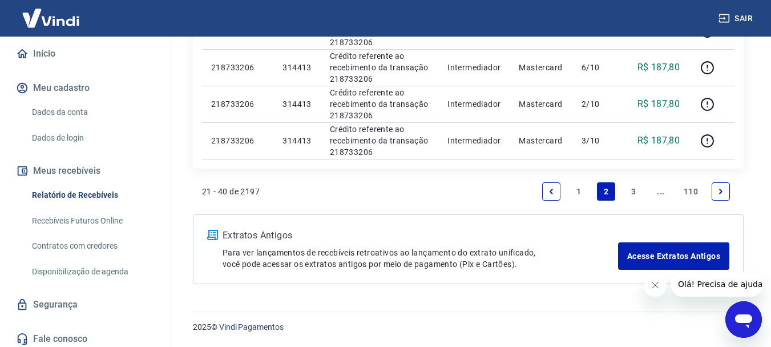
click at [573, 191] on link "1" at bounding box center [579, 191] width 18 height 18
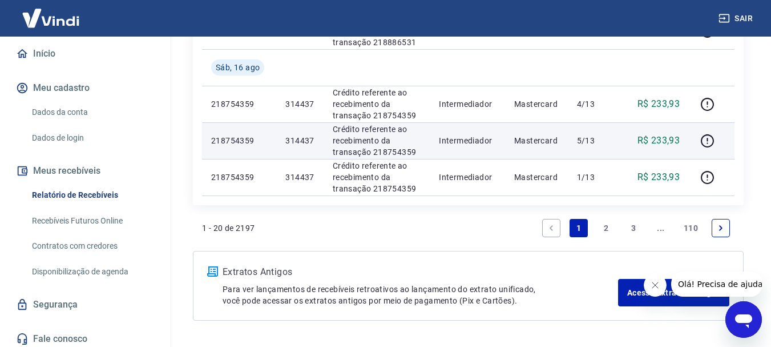
scroll to position [858, 0]
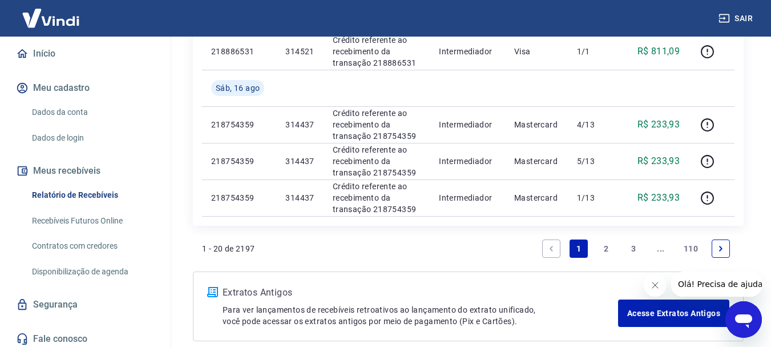
click at [610, 246] on link "2" at bounding box center [606, 248] width 18 height 18
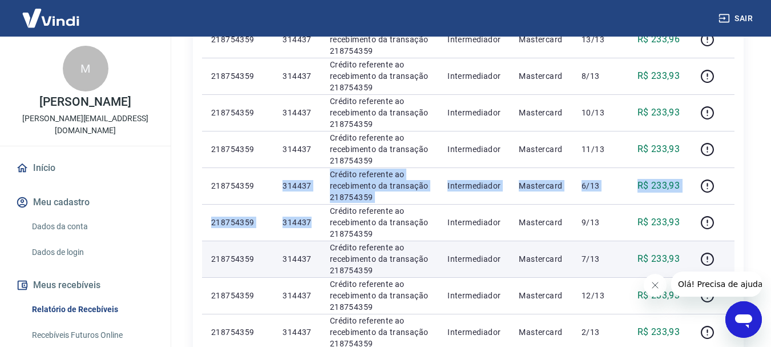
drag, startPoint x: 0, startPoint y: 0, endPoint x: 320, endPoint y: 260, distance: 412.0
click at [320, 260] on tbody "[DATE] 218754359 314437 Crédito referente ao recebimento da transação 218754359…" at bounding box center [468, 331] width 533 height 767
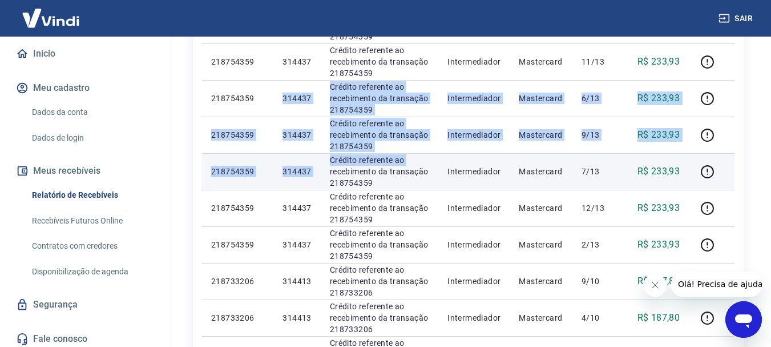
scroll to position [400, 0]
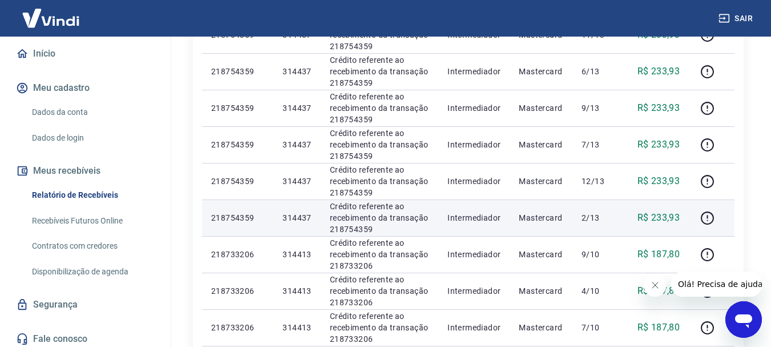
drag, startPoint x: 290, startPoint y: 175, endPoint x: 321, endPoint y: 235, distance: 68.2
click at [321, 235] on tbody "[DATE] 218754359 314437 Crédito referente ao recebimento da transação 218754359…" at bounding box center [468, 217] width 533 height 767
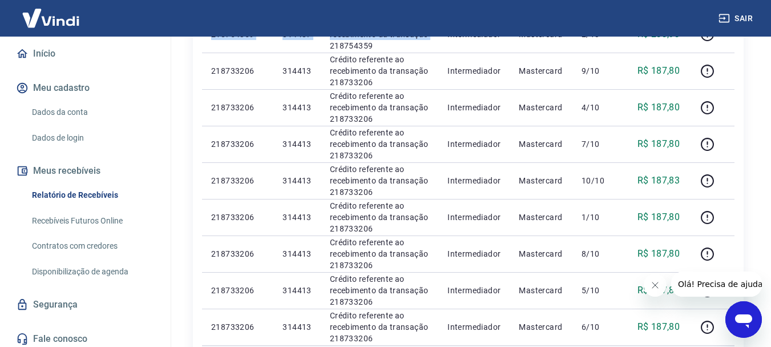
scroll to position [742, 0]
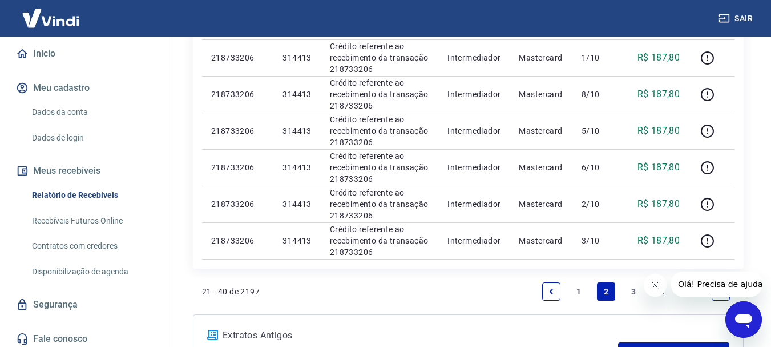
click at [581, 291] on link "1" at bounding box center [579, 291] width 18 height 18
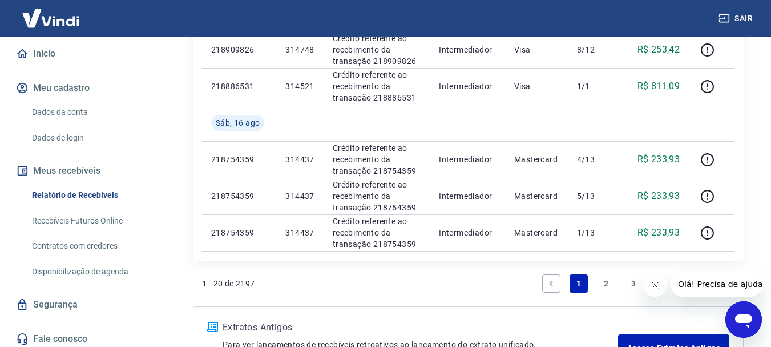
scroll to position [857, 0]
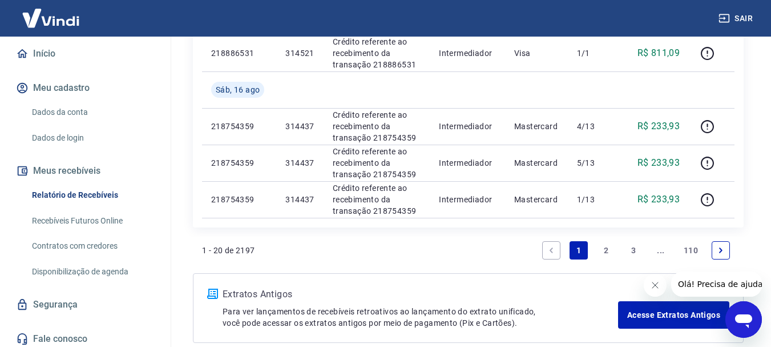
click at [612, 250] on link "2" at bounding box center [606, 250] width 18 height 18
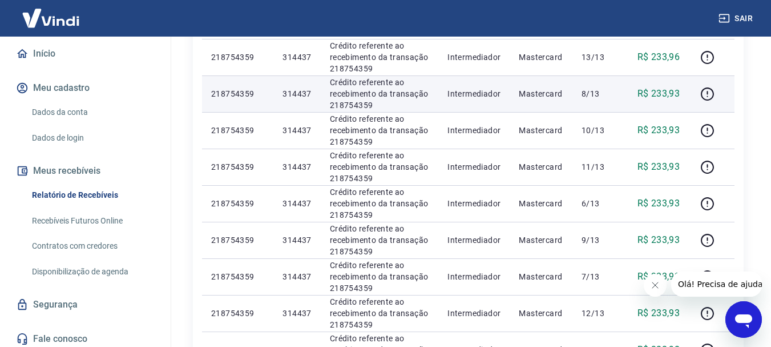
scroll to position [343, 0]
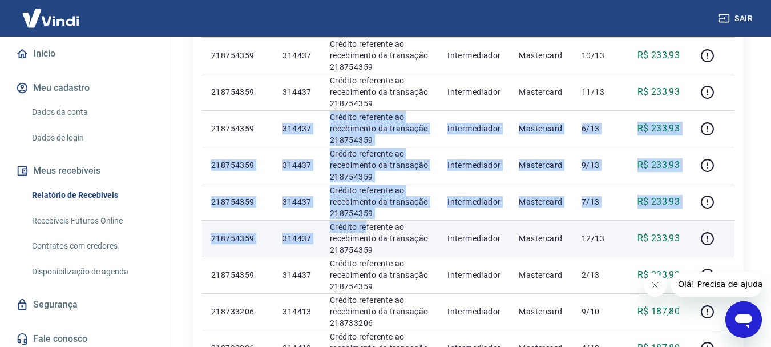
drag, startPoint x: 312, startPoint y: 151, endPoint x: 371, endPoint y: 227, distance: 96.1
click at [365, 226] on tbody "[DATE] 218754359 314437 Crédito referente ao recebimento da transação 218754359…" at bounding box center [468, 274] width 533 height 767
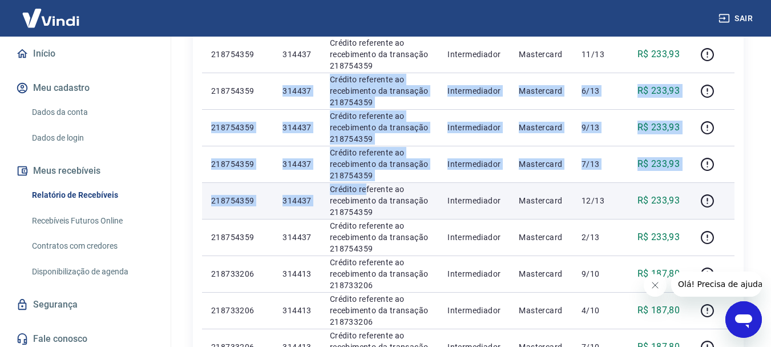
scroll to position [457, 0]
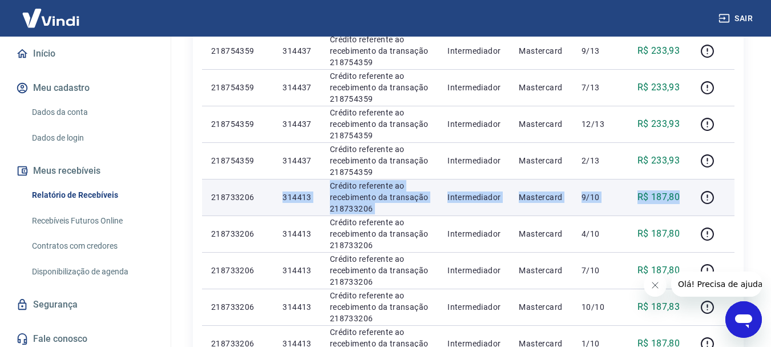
drag, startPoint x: 285, startPoint y: 200, endPoint x: 688, endPoint y: 215, distance: 402.8
click at [688, 215] on tr "218733206 314413 Crédito referente ao recebimento da transação 218733206 Interm…" at bounding box center [468, 197] width 533 height 37
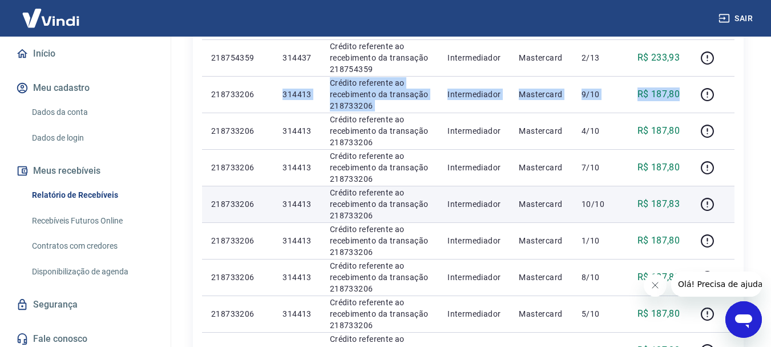
scroll to position [571, 0]
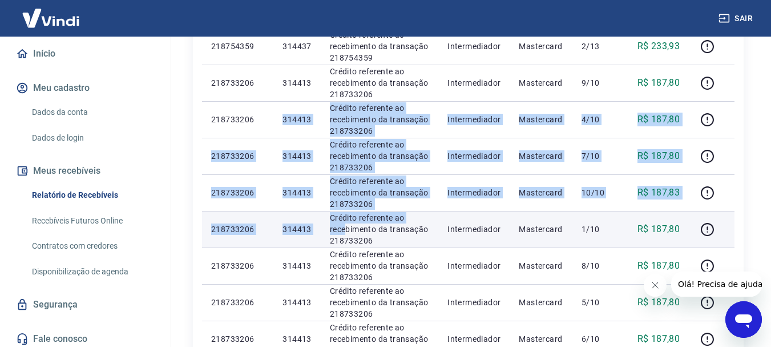
drag, startPoint x: 278, startPoint y: 111, endPoint x: 346, endPoint y: 232, distance: 139.3
click at [346, 230] on tbody "[DATE] 218754359 314437 Crédito referente ao recebimento da transação 218754359…" at bounding box center [468, 46] width 533 height 767
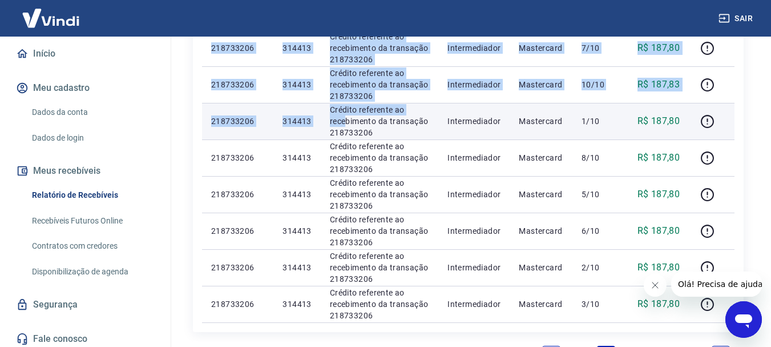
scroll to position [685, 0]
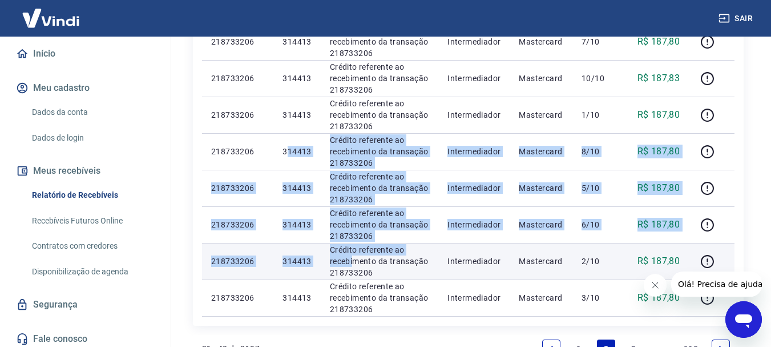
drag, startPoint x: 288, startPoint y: 151, endPoint x: 353, endPoint y: 260, distance: 126.7
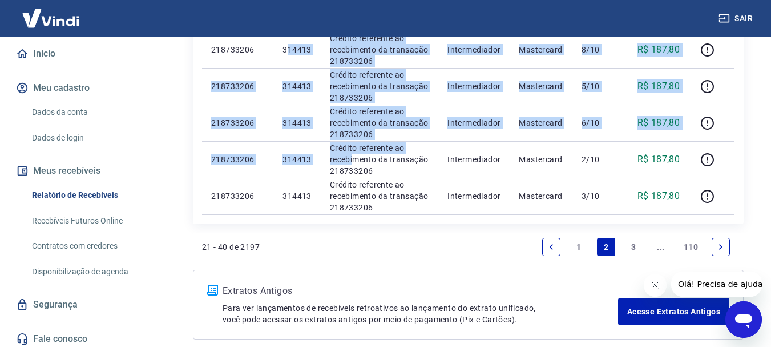
scroll to position [799, 0]
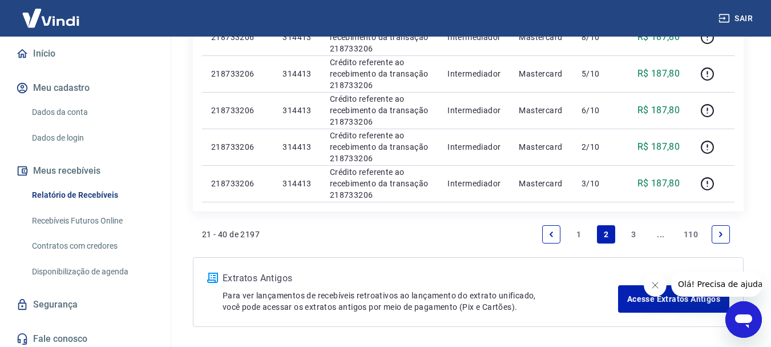
click at [633, 231] on link "3" at bounding box center [634, 234] width 18 height 18
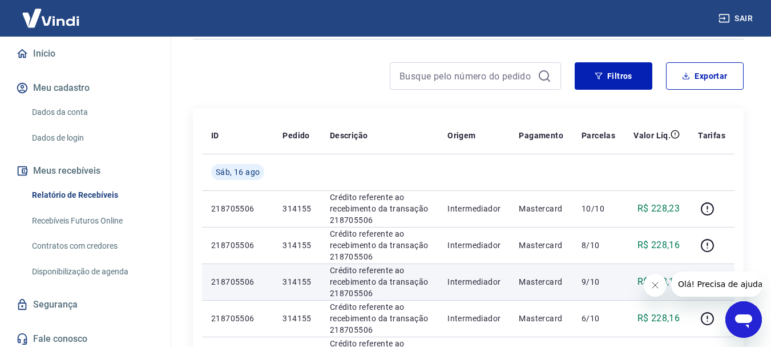
scroll to position [114, 0]
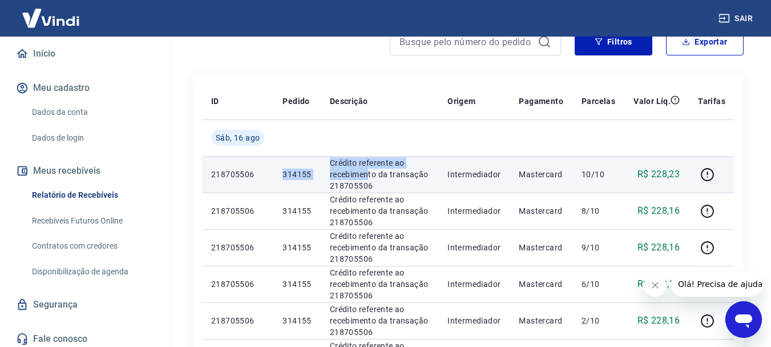
click at [367, 174] on tr "218705506 314155 Crédito referente ao recebimento da transação 218705506 Interm…" at bounding box center [468, 174] width 533 height 37
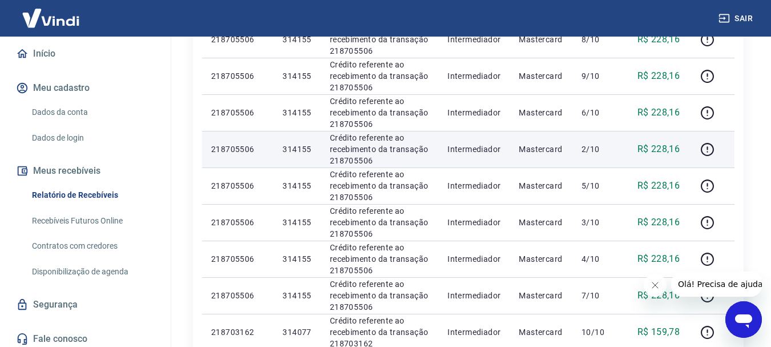
scroll to position [228, 0]
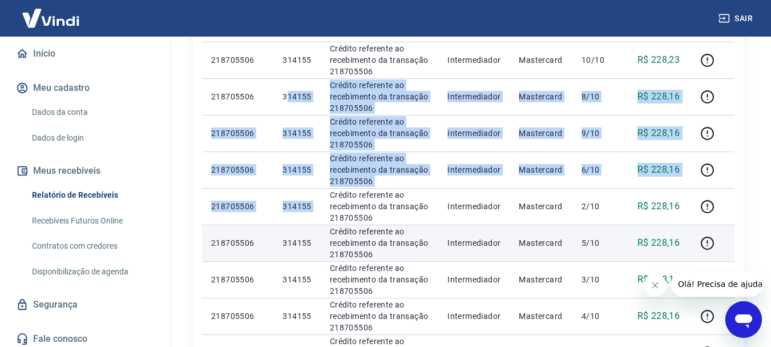
drag, startPoint x: 298, startPoint y: 99, endPoint x: 324, endPoint y: 228, distance: 132.3
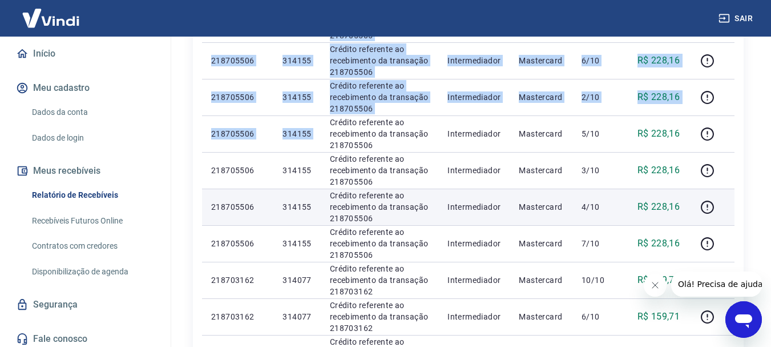
scroll to position [343, 0]
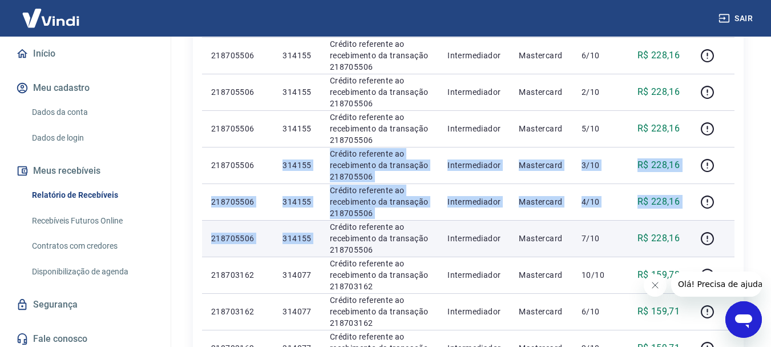
drag, startPoint x: 310, startPoint y: 179, endPoint x: 331, endPoint y: 231, distance: 56.6
click at [331, 230] on tbody "[DATE] 218705506 314155 Crédito referente ao recebimento da transação 218705506…" at bounding box center [468, 274] width 533 height 767
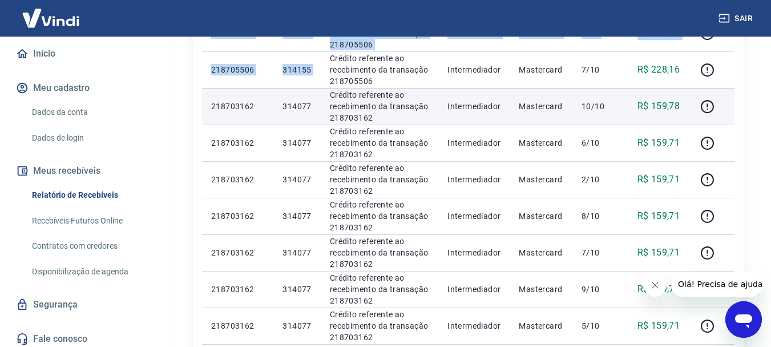
scroll to position [514, 0]
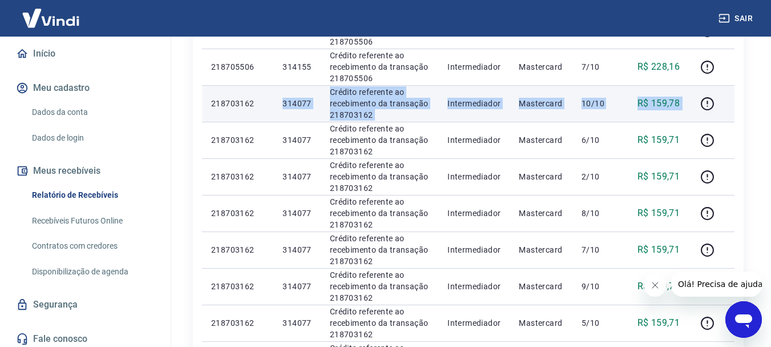
drag, startPoint x: 287, startPoint y: 101, endPoint x: 699, endPoint y: 111, distance: 412.4
click at [699, 111] on tr "218703162 314077 Crédito referente ao recebimento da transação 218703162 Interm…" at bounding box center [468, 103] width 533 height 37
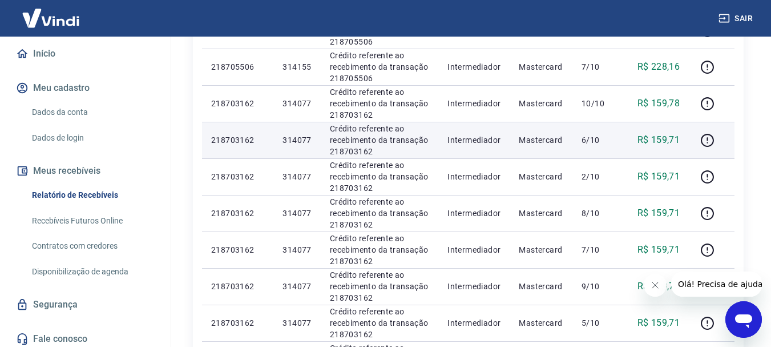
click at [313, 132] on td "314077" at bounding box center [297, 140] width 47 height 37
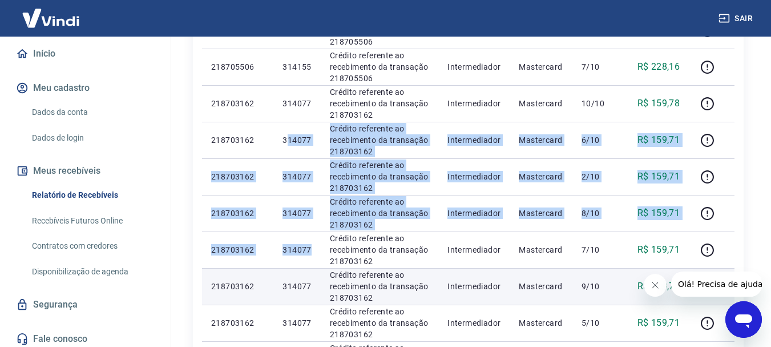
drag, startPoint x: 294, startPoint y: 137, endPoint x: 319, endPoint y: 271, distance: 136.0
click at [315, 271] on tbody "[DATE] 218705506 314155 Crédito referente ao recebimento da transação 218705506…" at bounding box center [468, 103] width 533 height 767
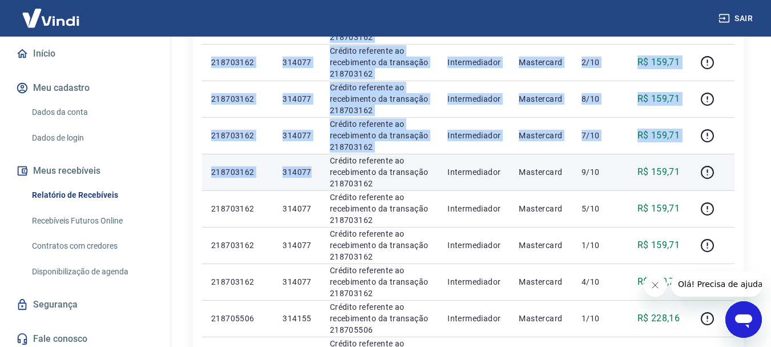
scroll to position [685, 0]
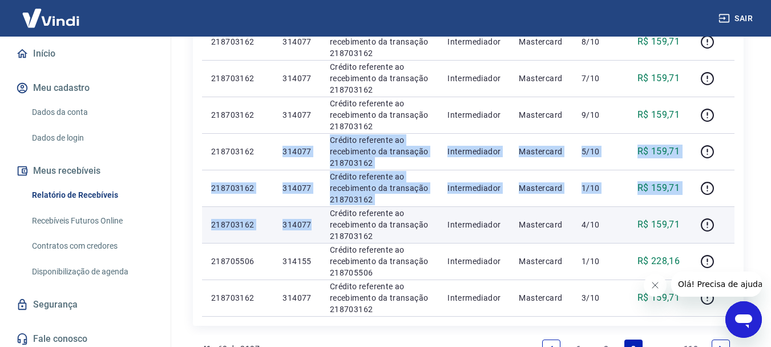
drag, startPoint x: 290, startPoint y: 146, endPoint x: 311, endPoint y: 236, distance: 92.7
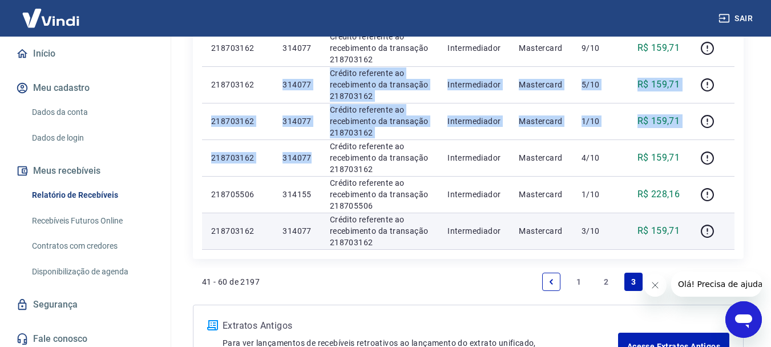
scroll to position [799, 0]
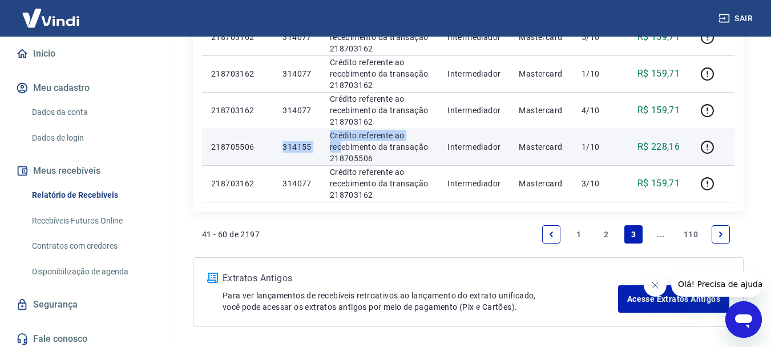
drag, startPoint x: 284, startPoint y: 136, endPoint x: 341, endPoint y: 152, distance: 58.7
click at [341, 152] on tr "218705506 314155 Crédito referente ao recebimento da transação 218705506 Interm…" at bounding box center [468, 146] width 533 height 37
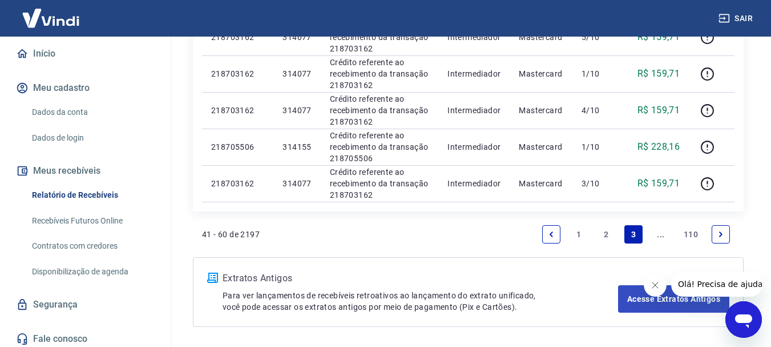
click at [658, 235] on link "..." at bounding box center [661, 234] width 18 height 18
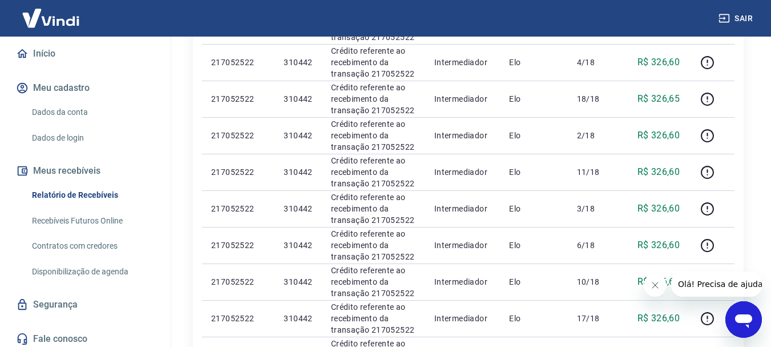
scroll to position [842, 0]
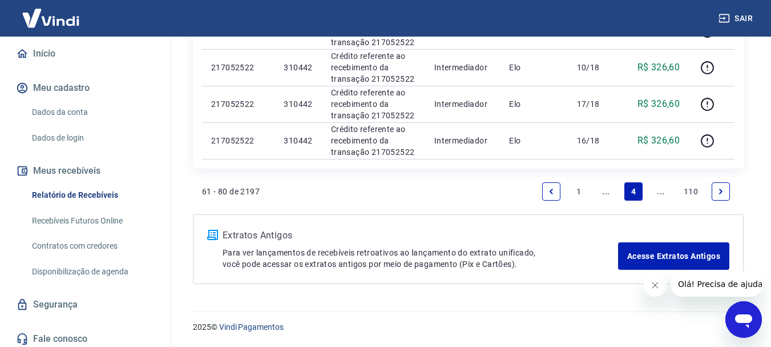
click at [578, 192] on link "1" at bounding box center [579, 191] width 18 height 18
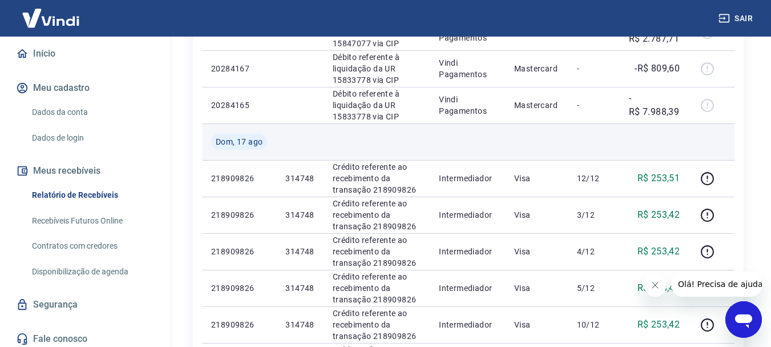
scroll to position [343, 0]
